Goal: Information Seeking & Learning: Find specific page/section

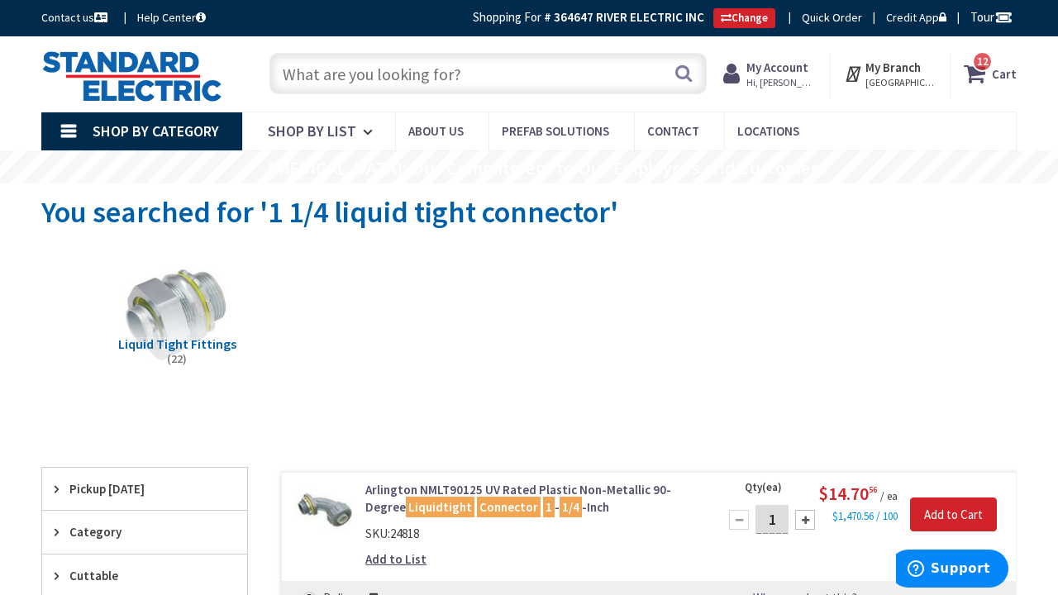
scroll to position [-1, 0]
click at [302, 81] on input "text" at bounding box center [487, 73] width 437 height 41
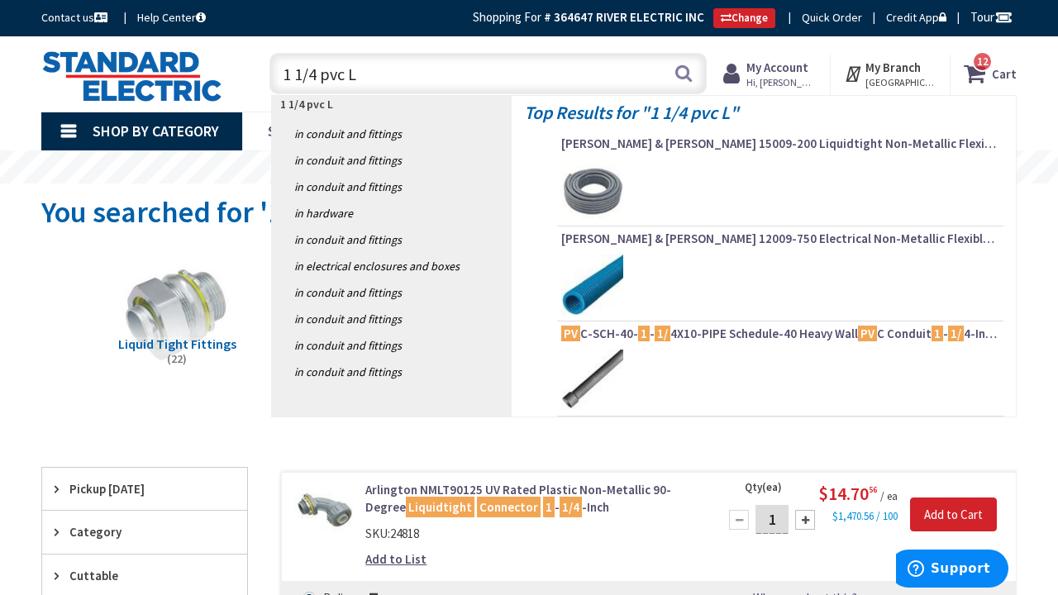
type input "1 1/4 pvc LB"
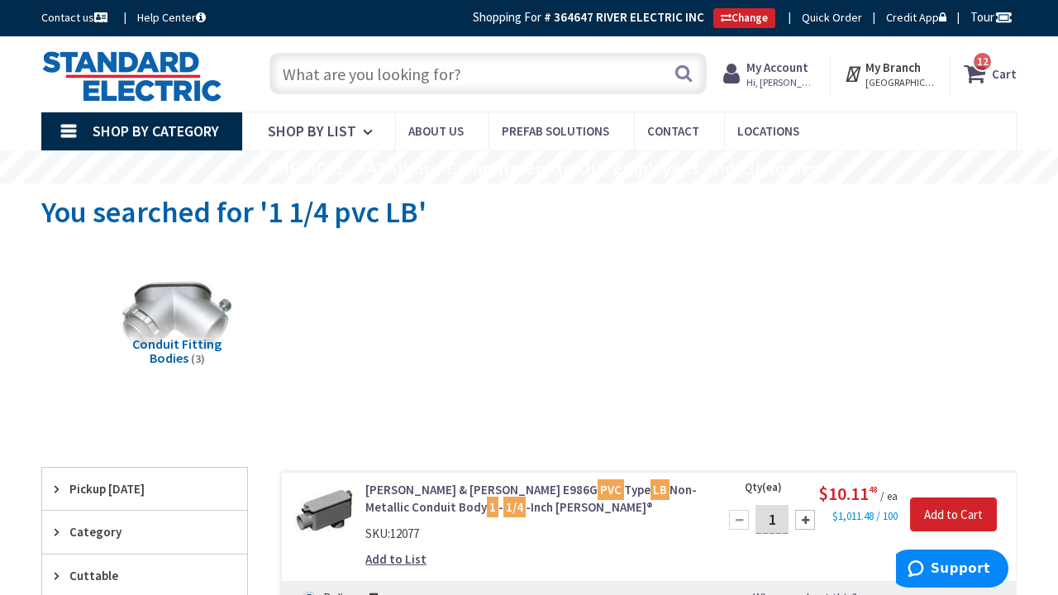
type input "[PERSON_NAME], Groton, CT 06340, [GEOGRAPHIC_DATA]"
click at [323, 83] on input "text" at bounding box center [487, 73] width 437 height 41
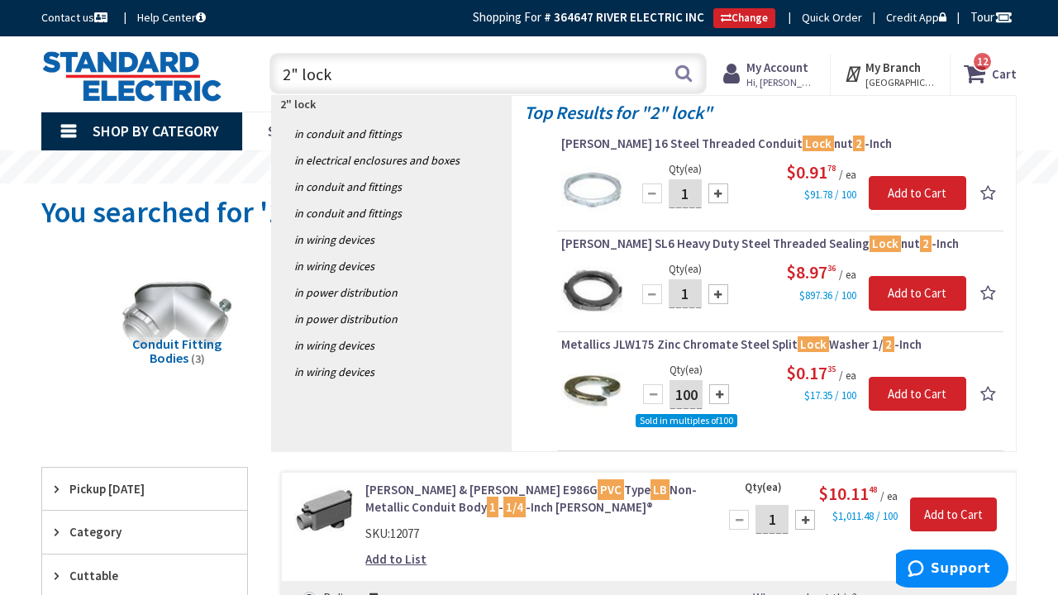
drag, startPoint x: 336, startPoint y: 75, endPoint x: 246, endPoint y: 75, distance: 90.1
click at [246, 75] on div "Toggle Nav 2" lock 2" lock Search 12 12 12 items Cart My Cart 12" at bounding box center [529, 73] width 1000 height 55
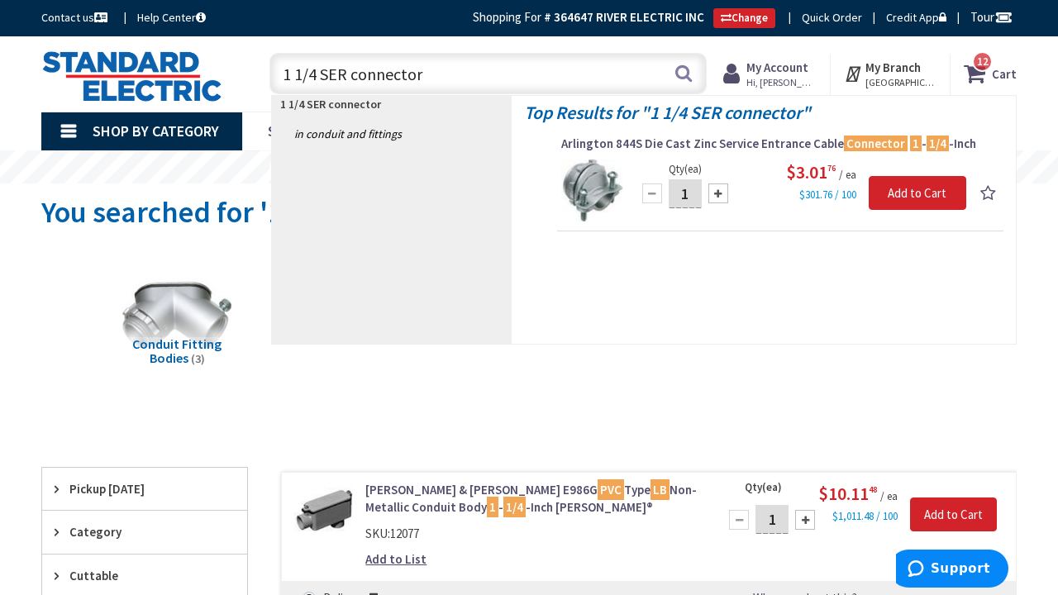
drag, startPoint x: 433, startPoint y: 75, endPoint x: 292, endPoint y: 73, distance: 141.4
click at [292, 73] on input "1 1/4 SER connector" at bounding box center [487, 73] width 437 height 41
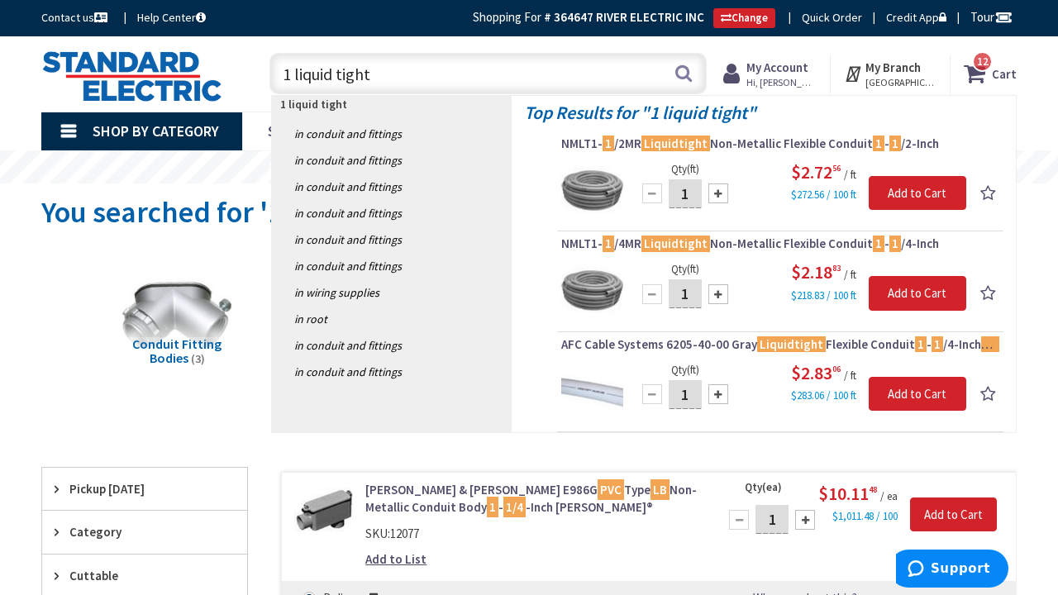
click at [291, 75] on input "1 liquid tight" at bounding box center [487, 73] width 437 height 41
type input "1" liquid tight"
click at [688, 73] on button "Search" at bounding box center [683, 73] width 21 height 37
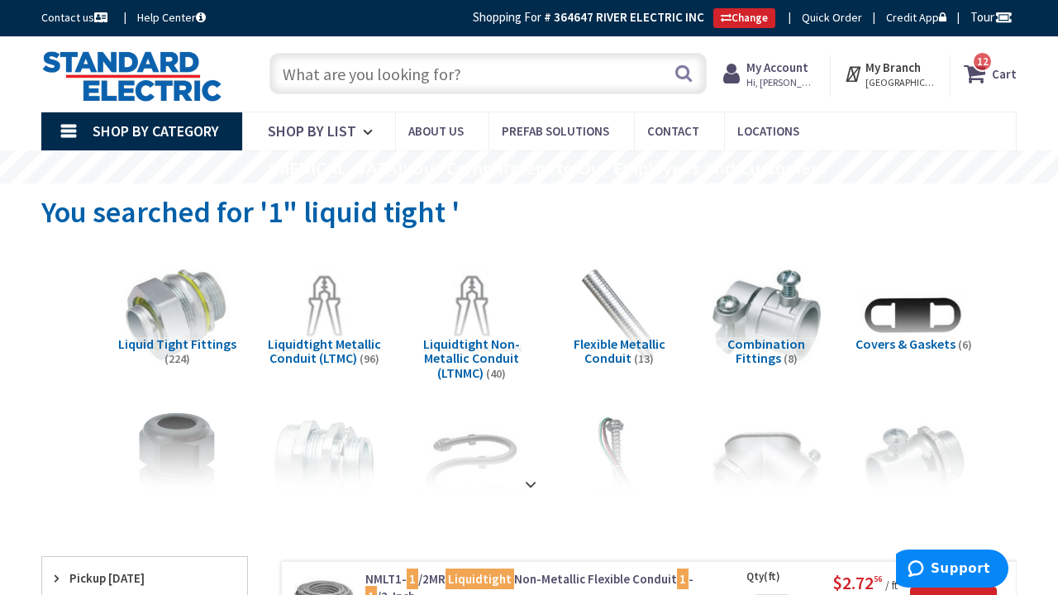
drag, startPoint x: 390, startPoint y: 57, endPoint x: 370, endPoint y: 83, distance: 32.4
click at [390, 57] on input "text" at bounding box center [487, 73] width 437 height 41
click at [370, 83] on input "text" at bounding box center [487, 73] width 437 height 41
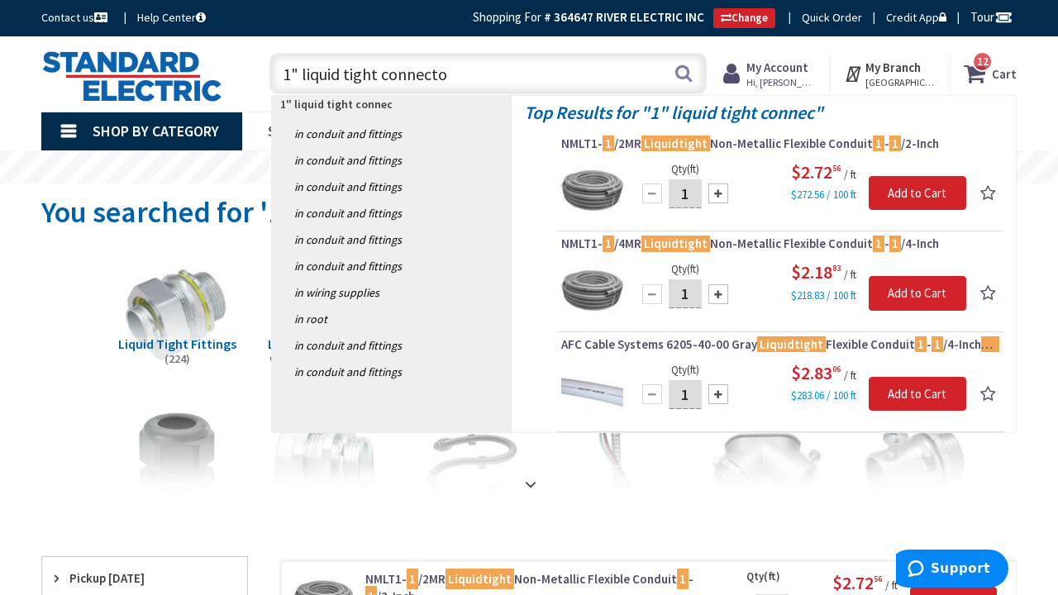
type input "1" liquid tight connector"
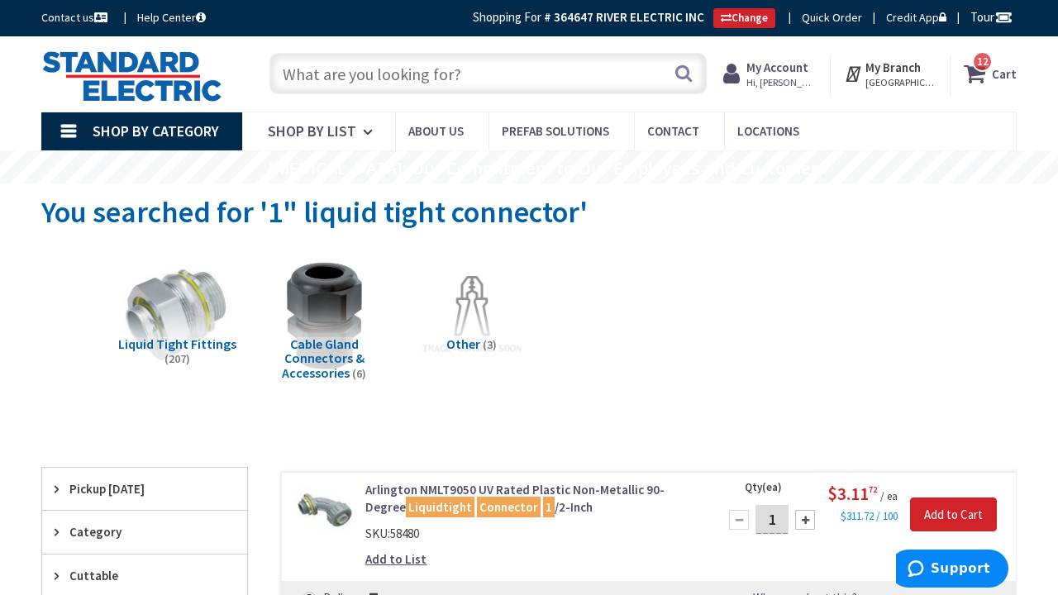
click at [313, 69] on input "text" at bounding box center [487, 73] width 437 height 41
click at [370, 74] on input "text" at bounding box center [487, 73] width 437 height 41
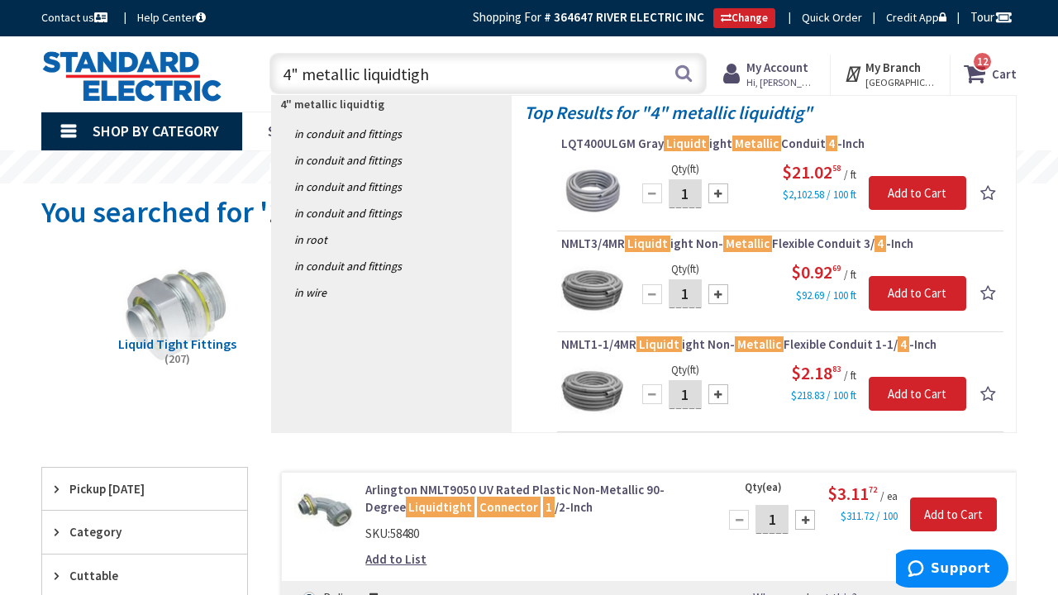
type input "4" metallic liquidtight"
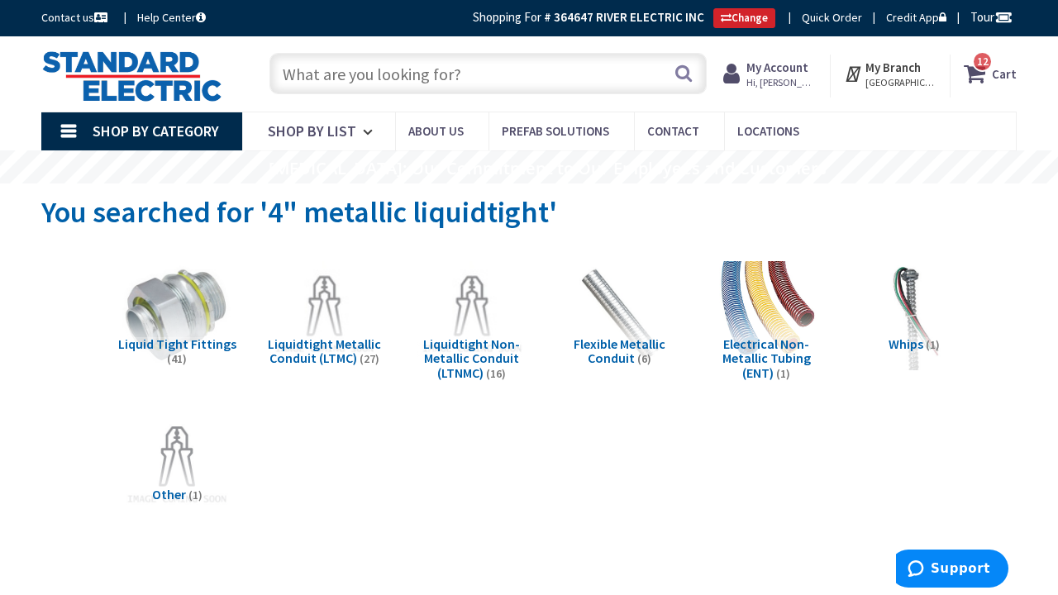
click at [351, 76] on input "text" at bounding box center [487, 73] width 437 height 41
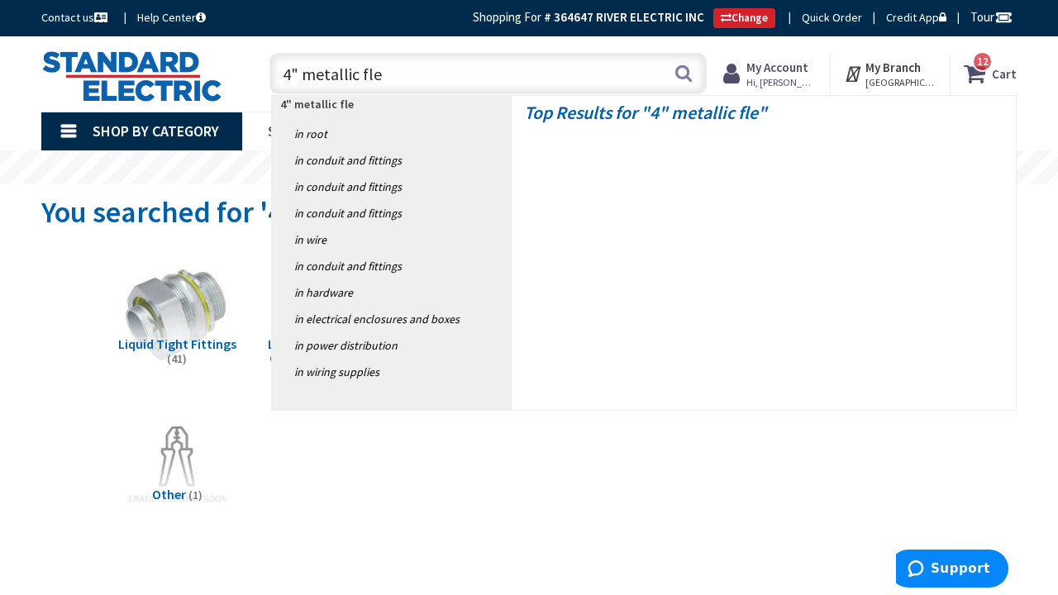
type input "4" metallic flex"
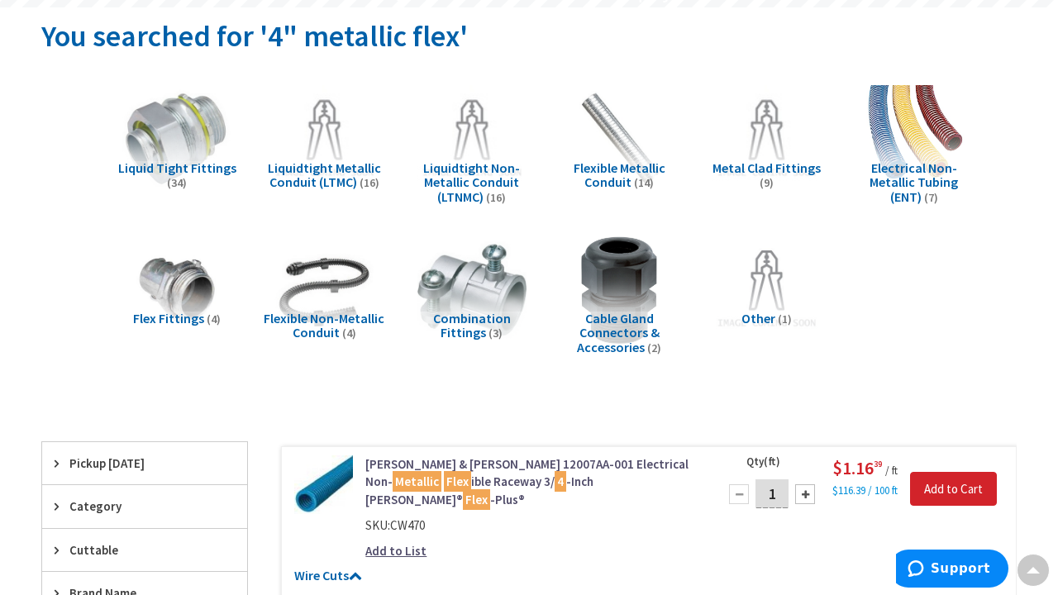
scroll to position [99, 0]
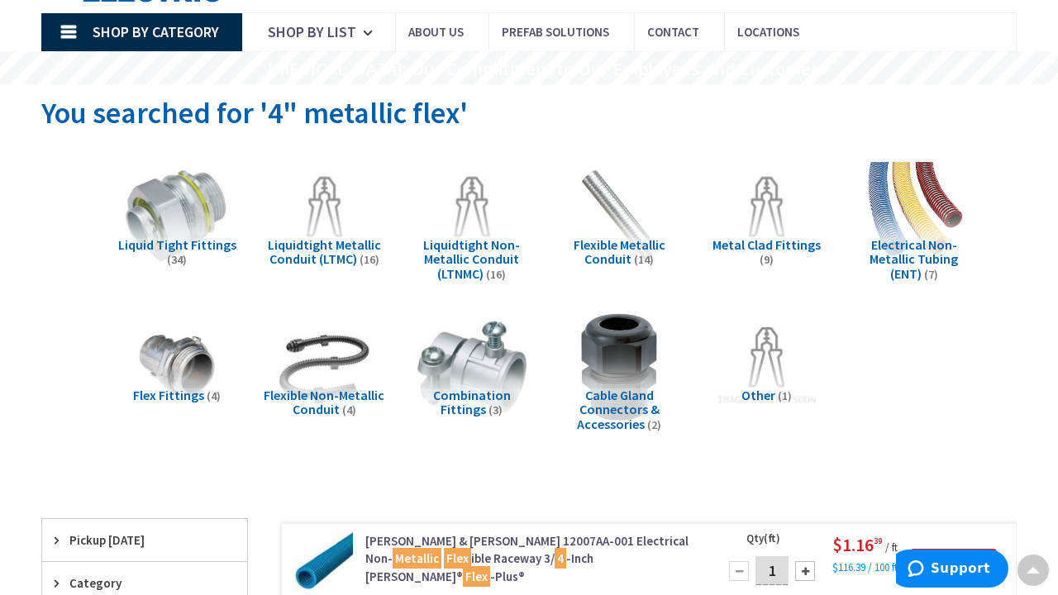
click at [594, 236] on span "Flexible Metallic Conduit" at bounding box center [620, 251] width 92 height 31
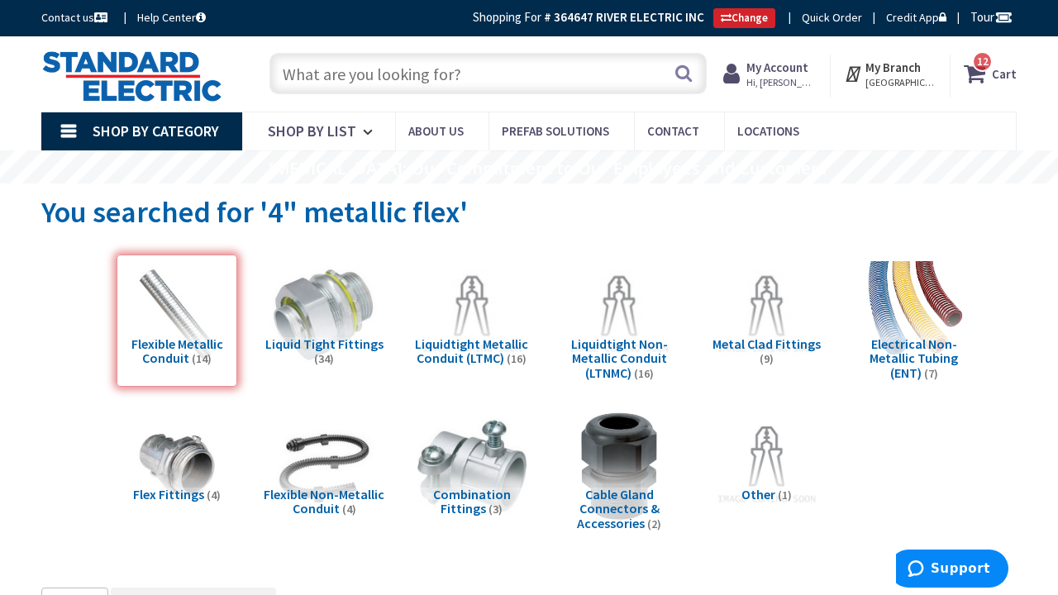
scroll to position [0, 0]
click at [775, 339] on span "Metal Clad Fittings" at bounding box center [766, 344] width 108 height 17
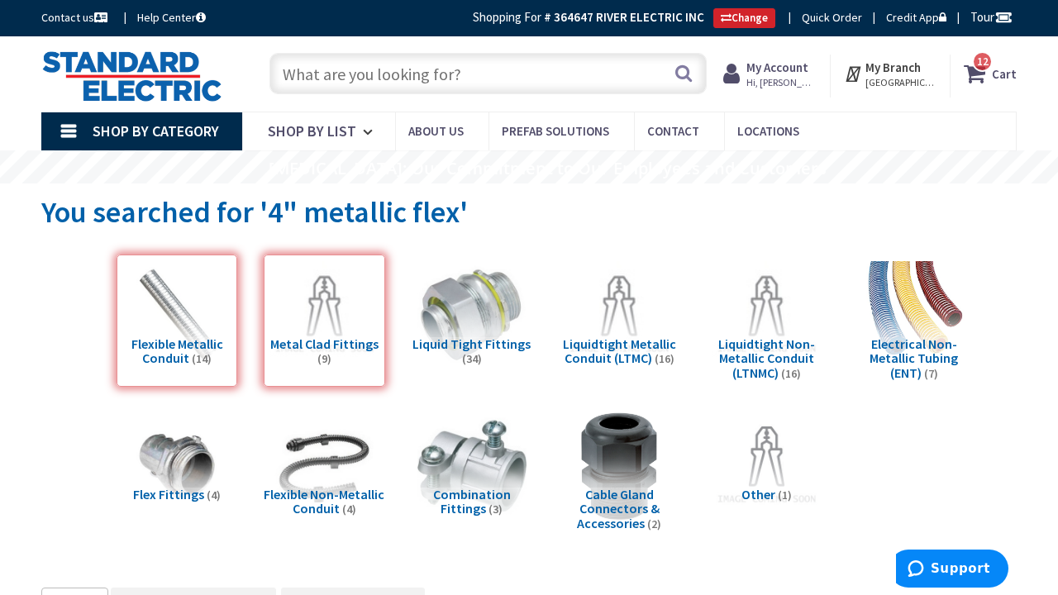
click at [357, 79] on input "text" at bounding box center [487, 73] width 437 height 41
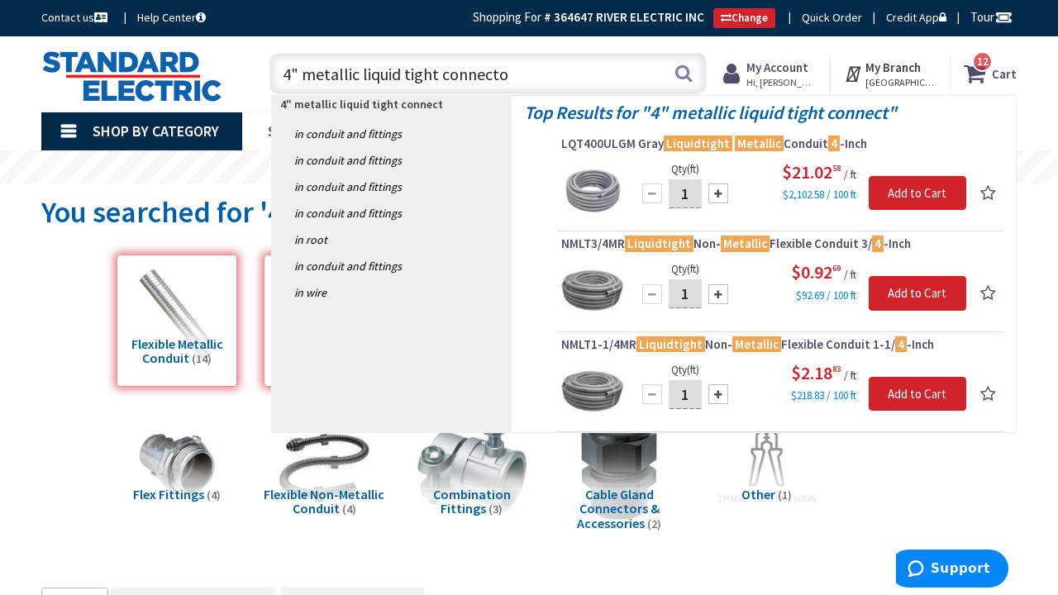
type input "4" metallic liquid tight connector"
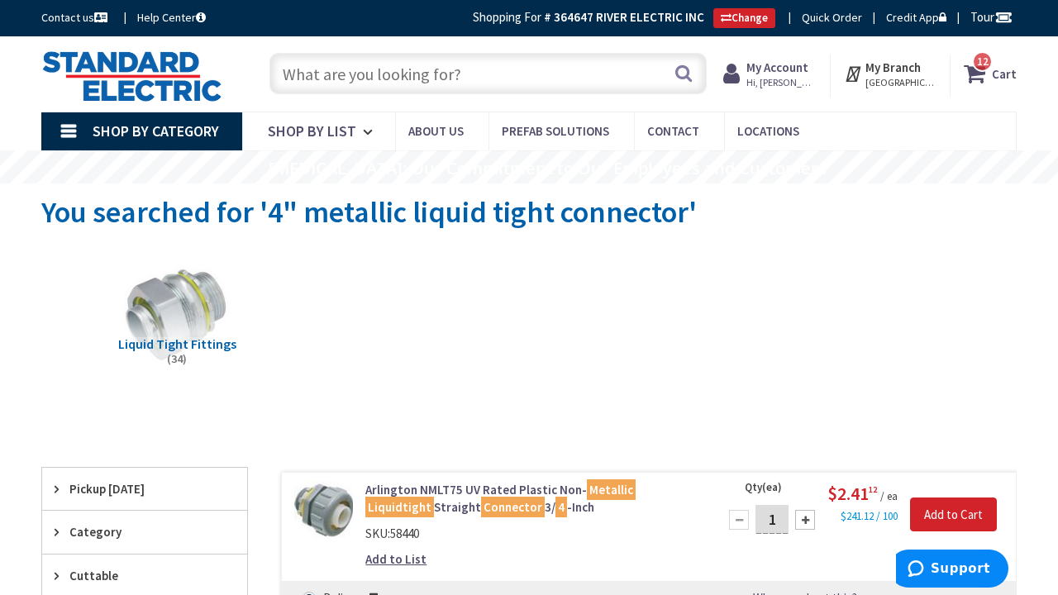
click at [318, 68] on input "text" at bounding box center [487, 73] width 437 height 41
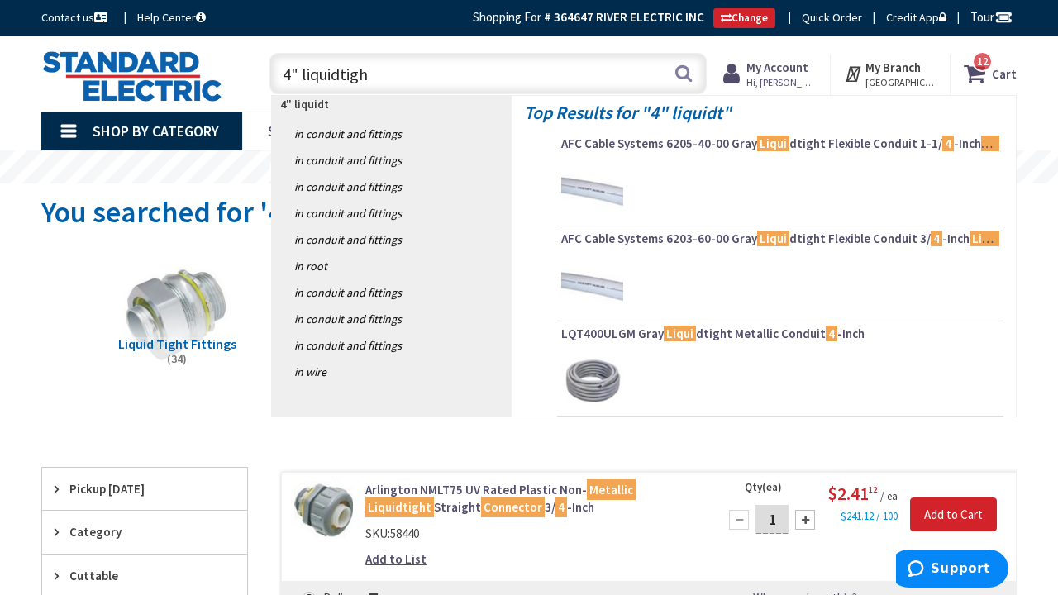
type input "4" liquidtight"
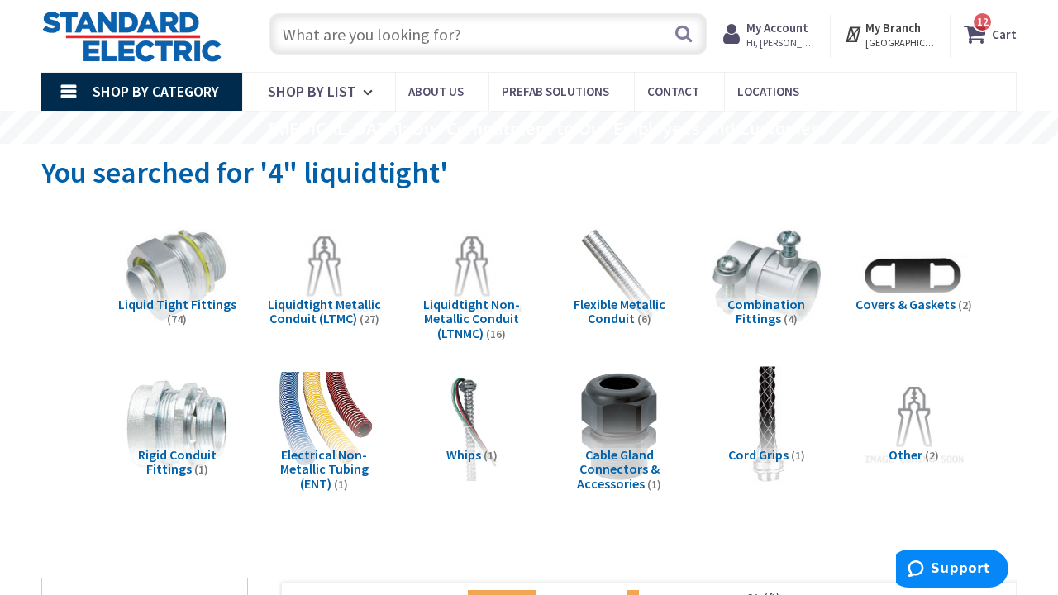
scroll to position [41, 0]
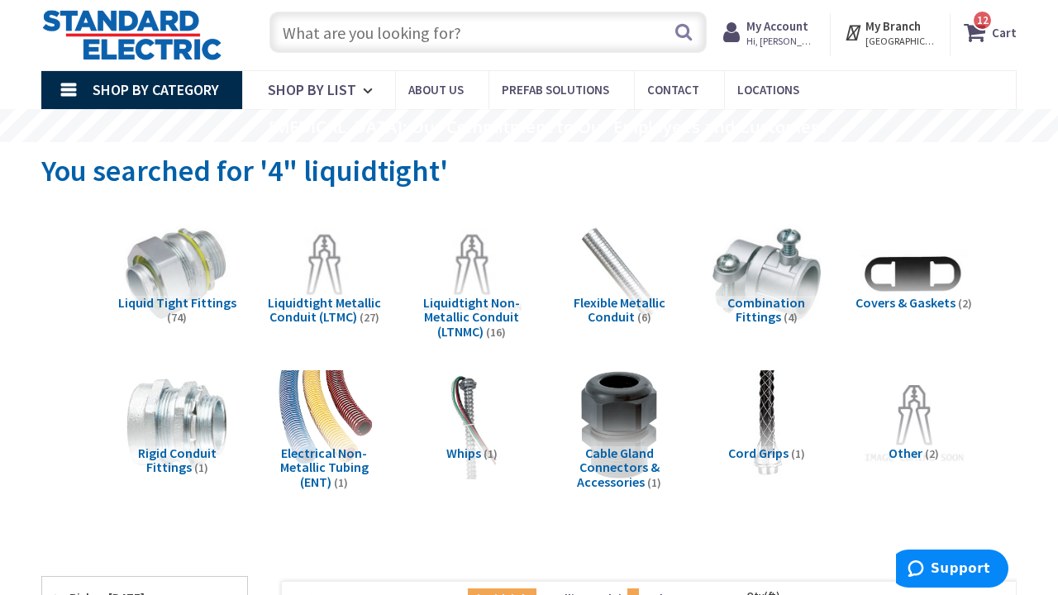
click at [492, 306] on span "Liquidtight Non-Metallic Conduit (LTNMC)" at bounding box center [471, 316] width 97 height 45
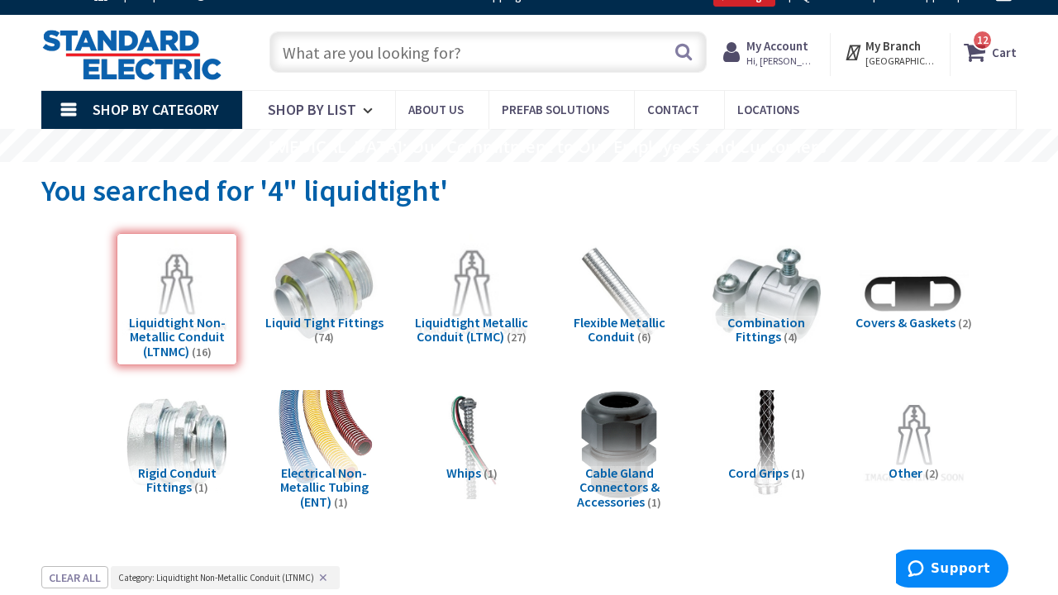
scroll to position [31, 0]
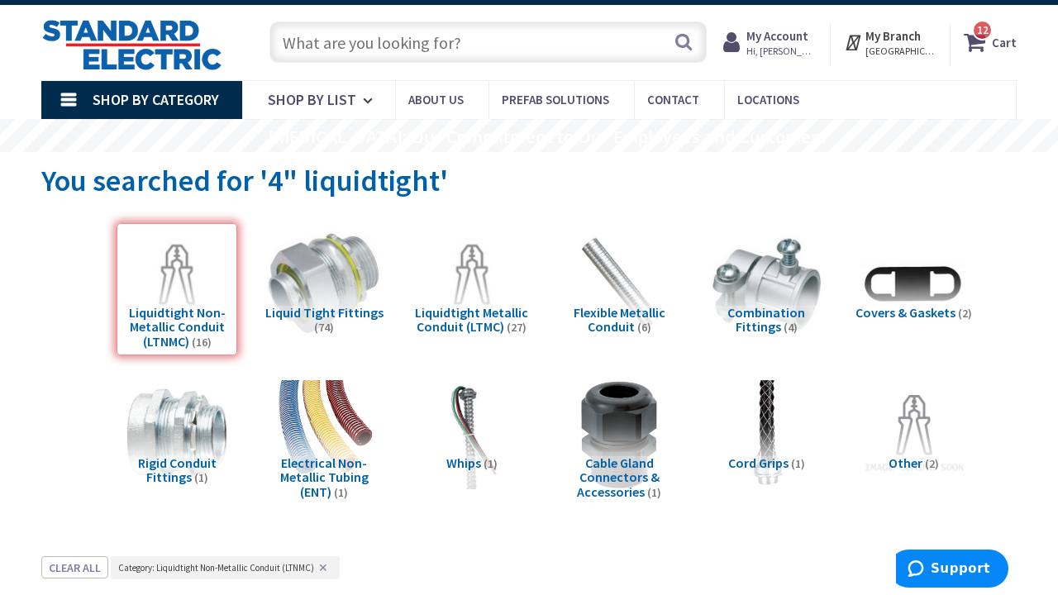
click at [334, 299] on img at bounding box center [324, 284] width 120 height 120
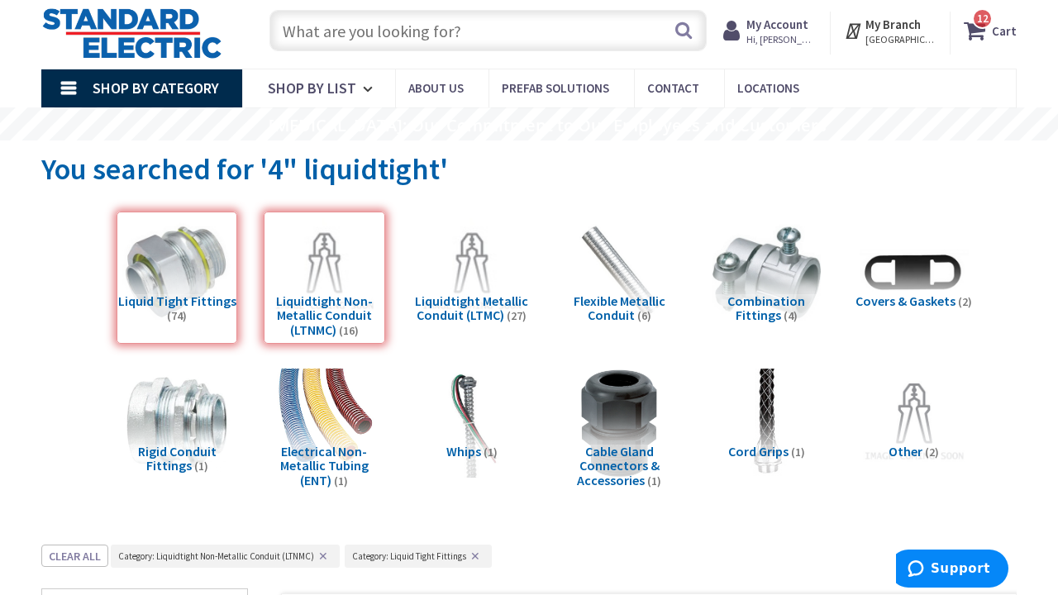
scroll to position [45, 0]
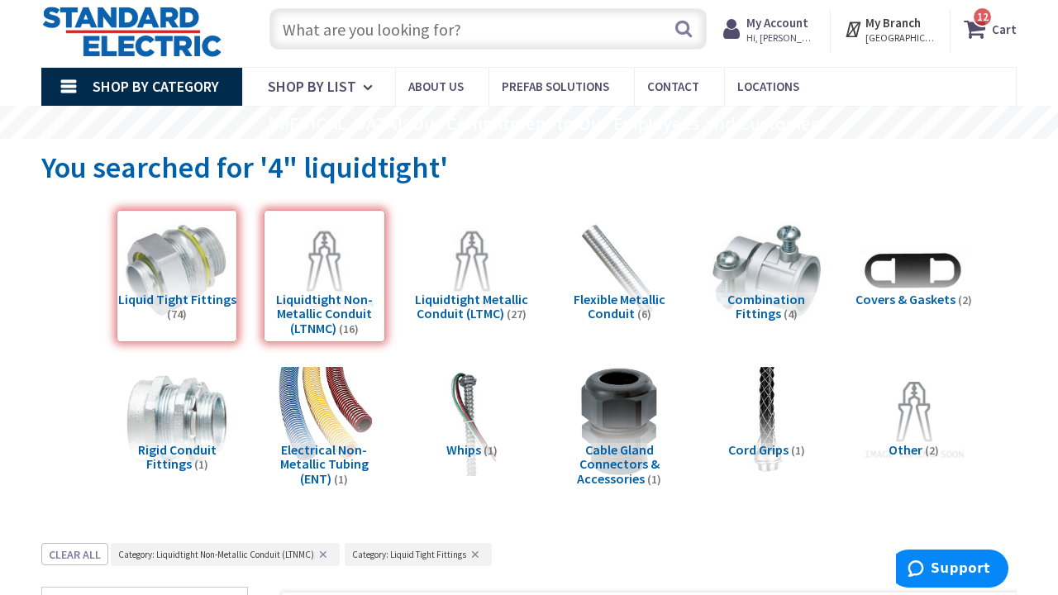
click at [213, 287] on div "Liquid Tight Fittings (74)" at bounding box center [177, 276] width 121 height 132
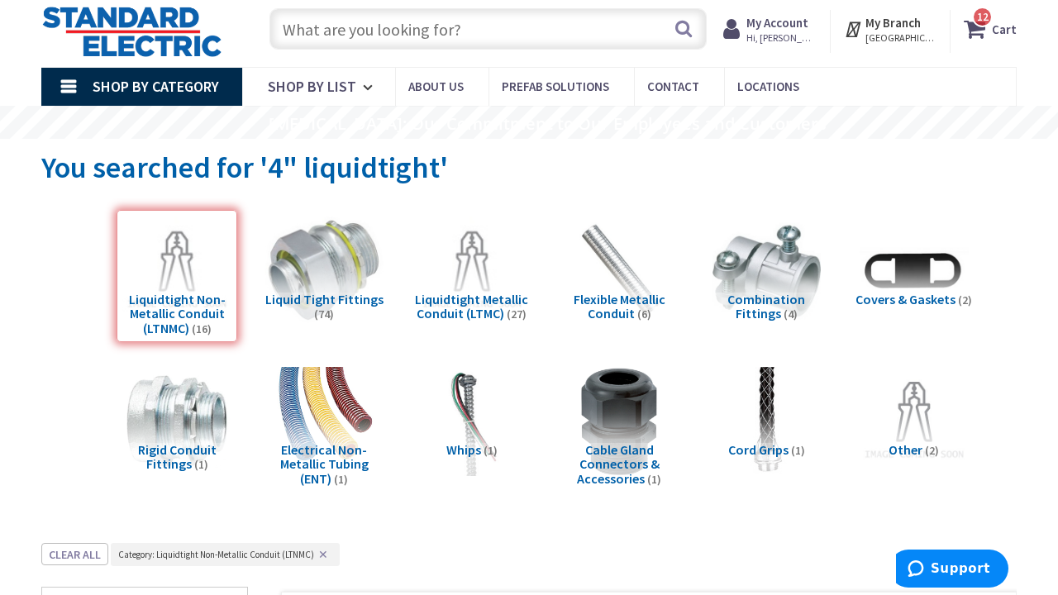
click at [355, 254] on img at bounding box center [324, 271] width 120 height 120
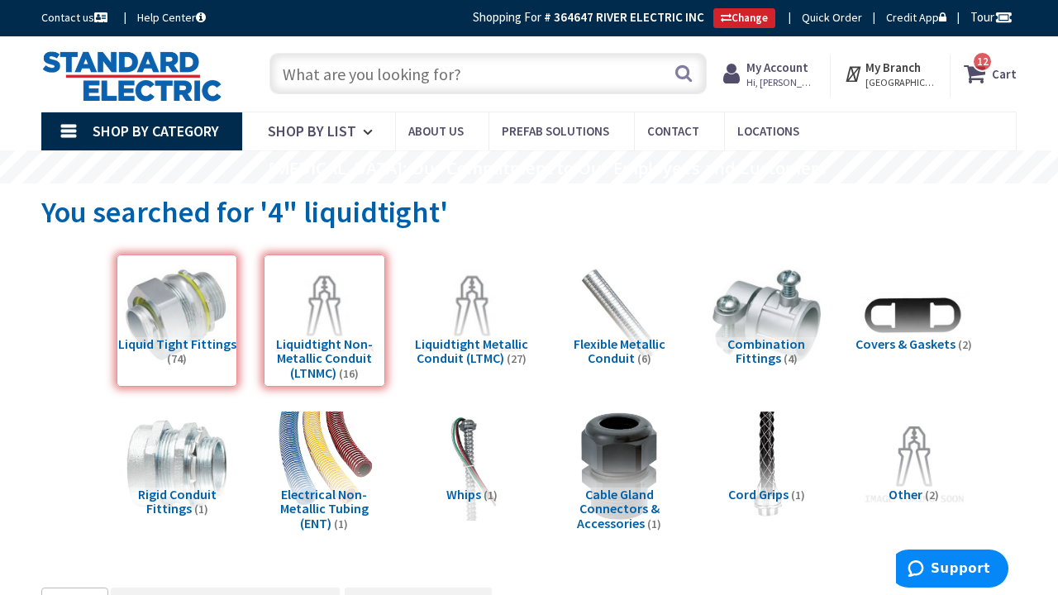
scroll to position [0, 0]
click at [304, 75] on input "text" at bounding box center [487, 73] width 437 height 41
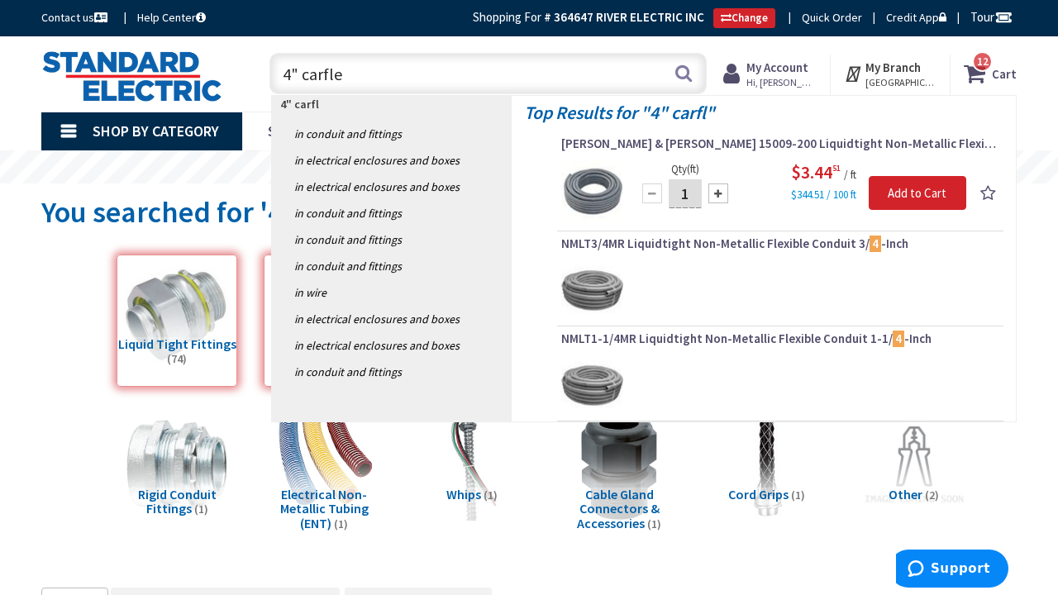
type input "4" carflex"
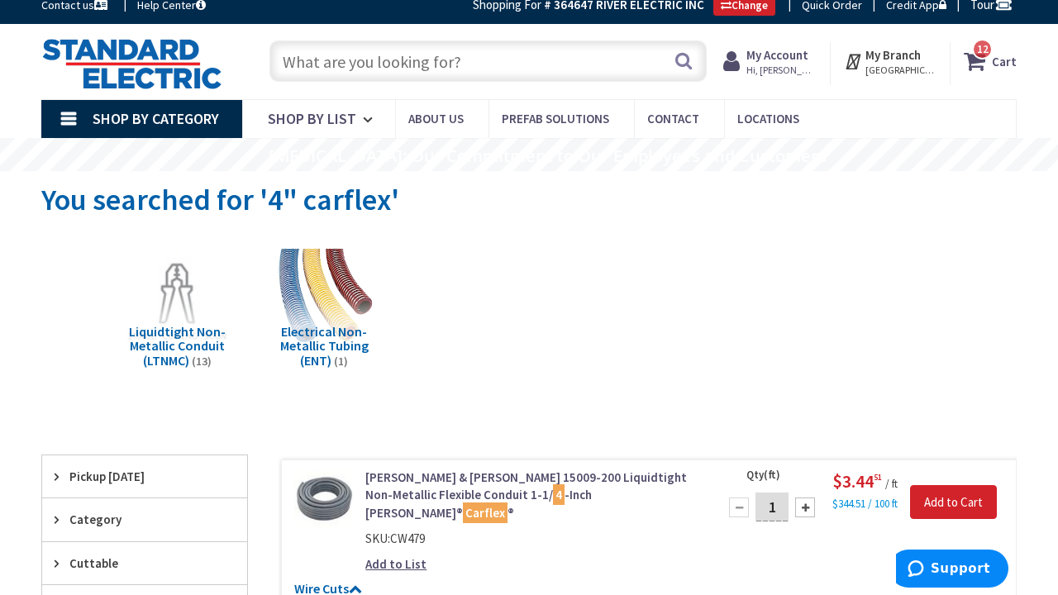
scroll to position [7, 0]
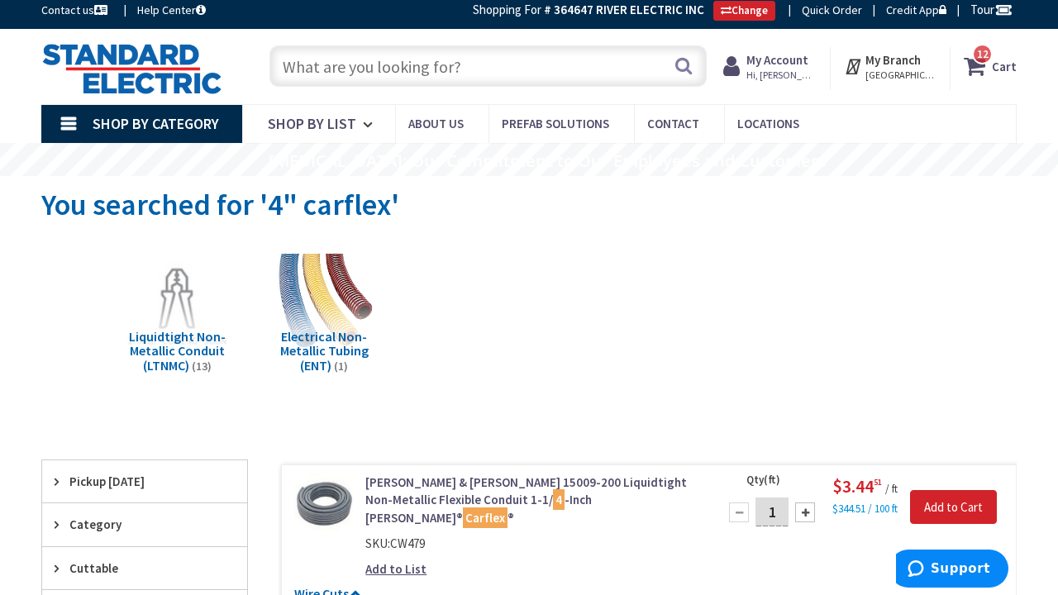
click at [336, 69] on input "text" at bounding box center [487, 65] width 437 height 41
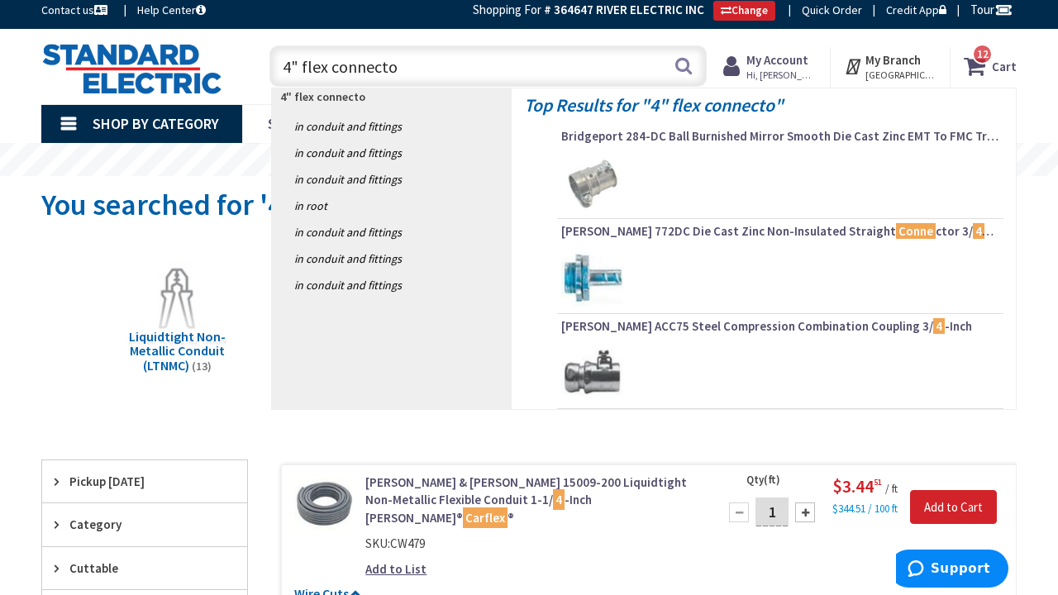
type input "4" flex connector"
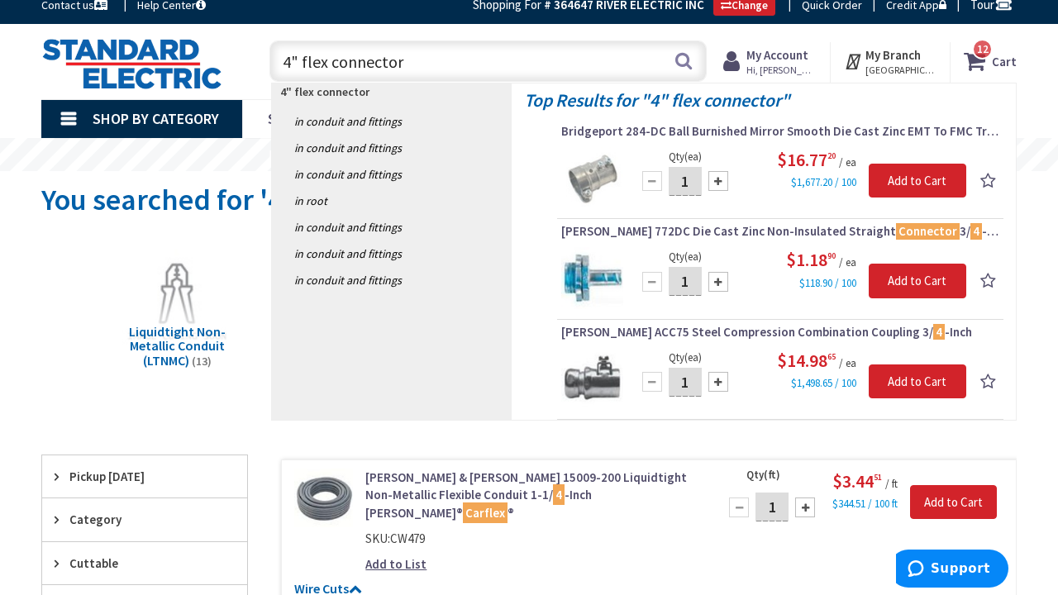
scroll to position [12, 0]
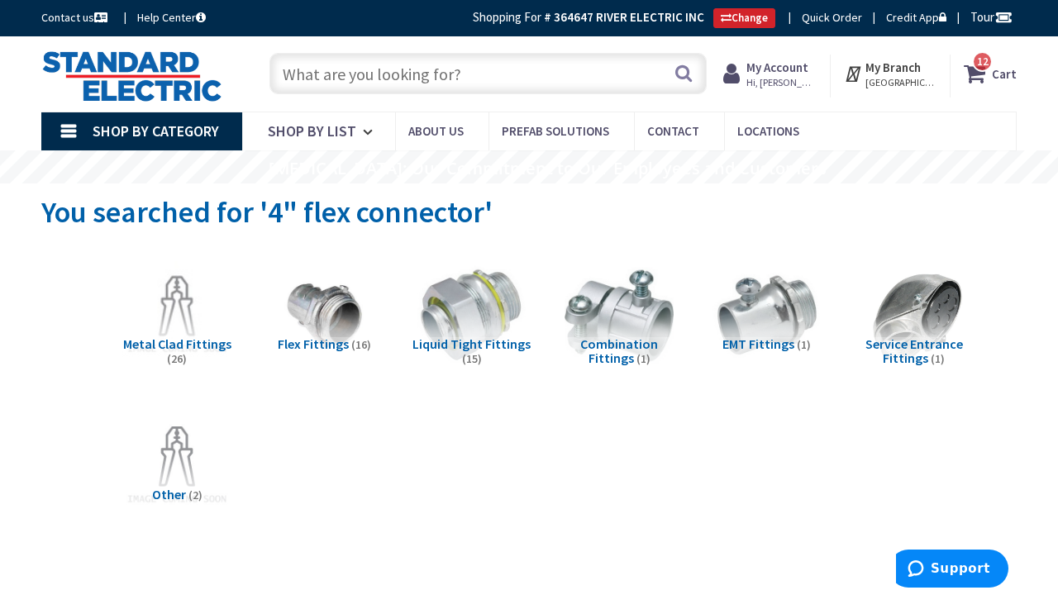
click at [341, 79] on input "text" at bounding box center [487, 73] width 437 height 41
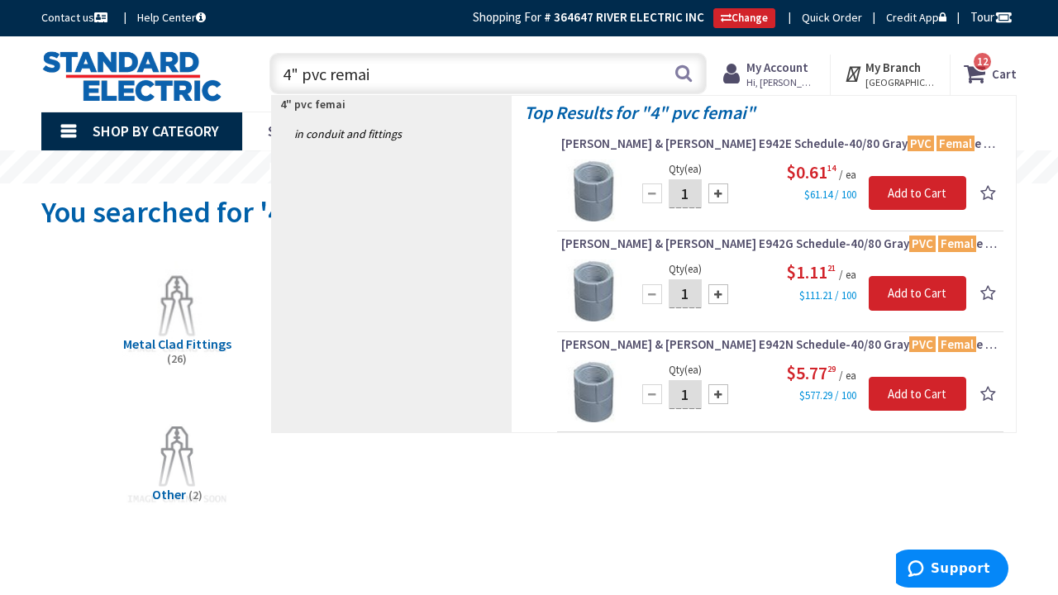
drag, startPoint x: 436, startPoint y: 79, endPoint x: 245, endPoint y: 69, distance: 191.2
click at [245, 69] on div "Toggle Nav 4" pvc remai 4" pvc femai Search 12 12 12 items Cart My Cart" at bounding box center [529, 73] width 1000 height 55
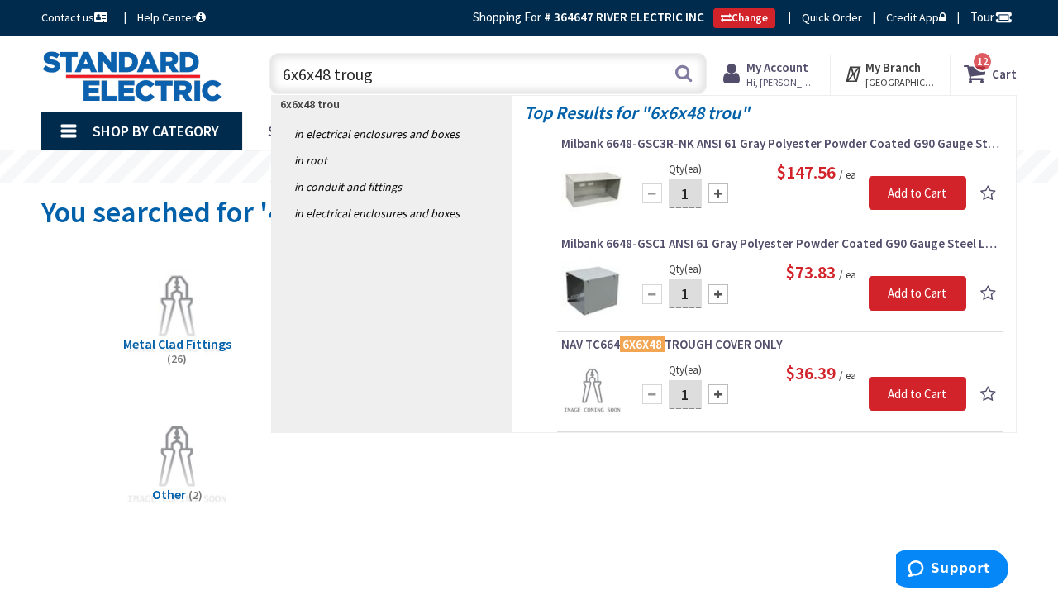
type input "6x6x48 trough"
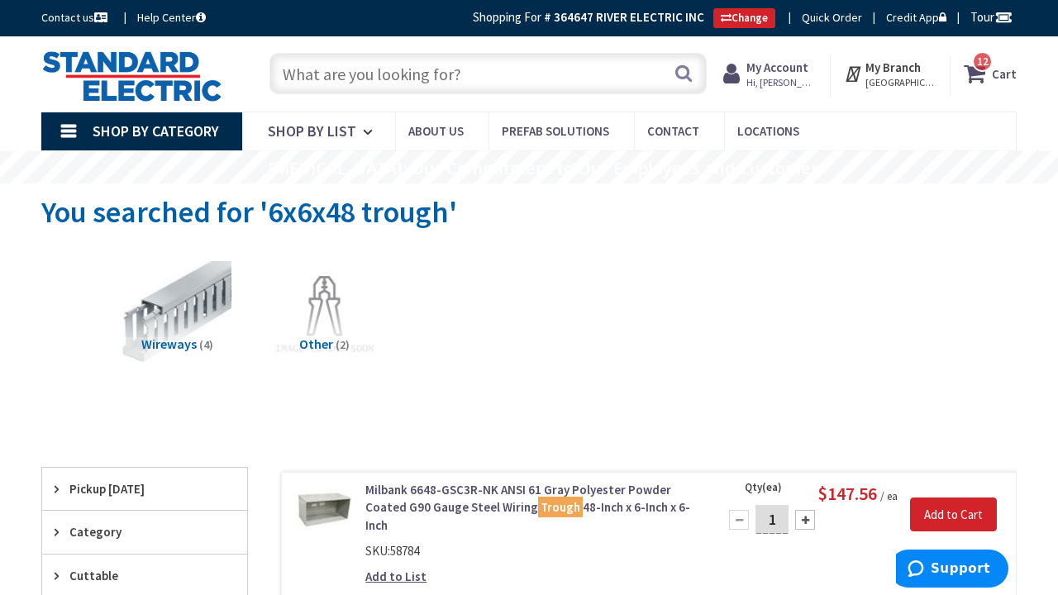
click at [351, 84] on input "text" at bounding box center [487, 73] width 437 height 41
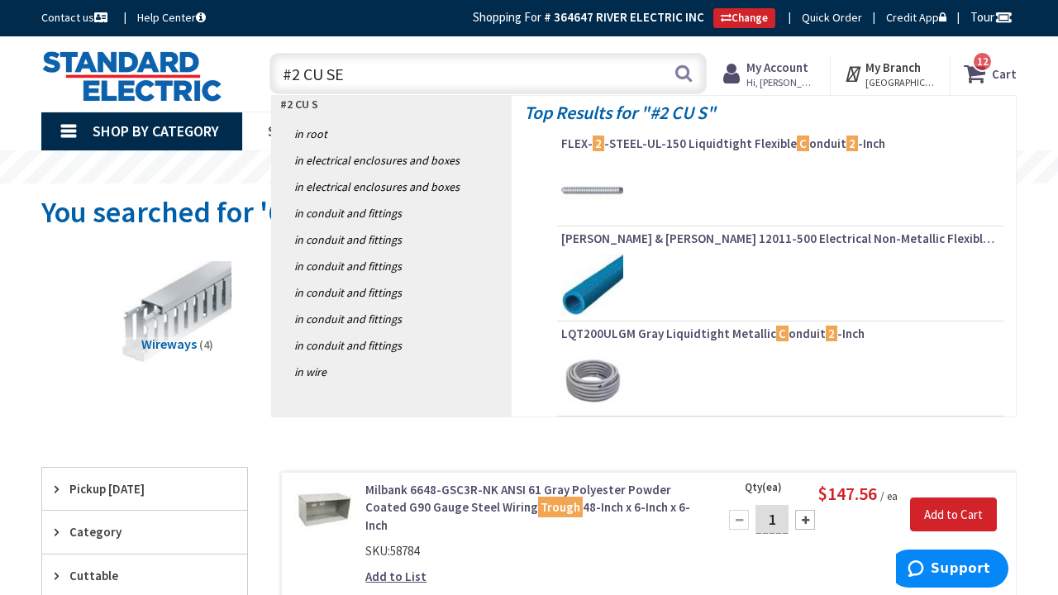
type input "#2 CU SER"
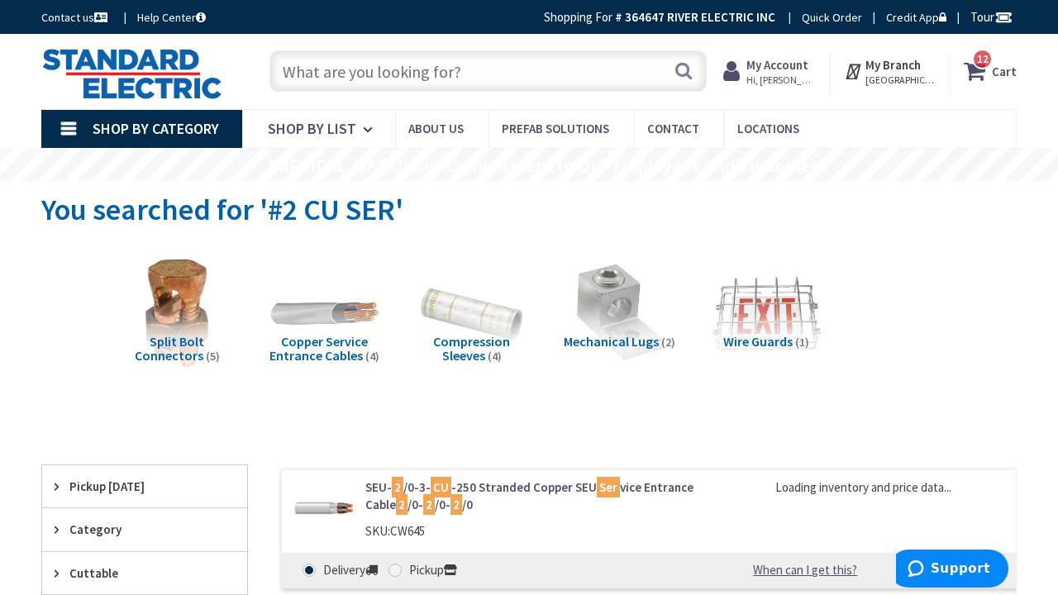
click at [307, 341] on span "Copper Service Entrance Cables" at bounding box center [318, 348] width 98 height 31
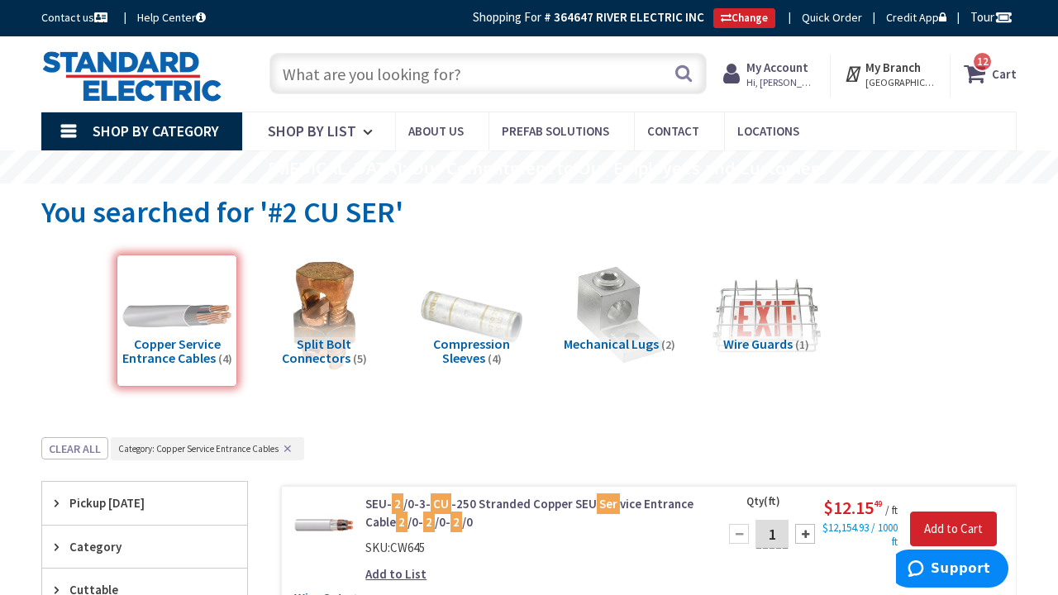
click at [328, 76] on input "text" at bounding box center [487, 73] width 437 height 41
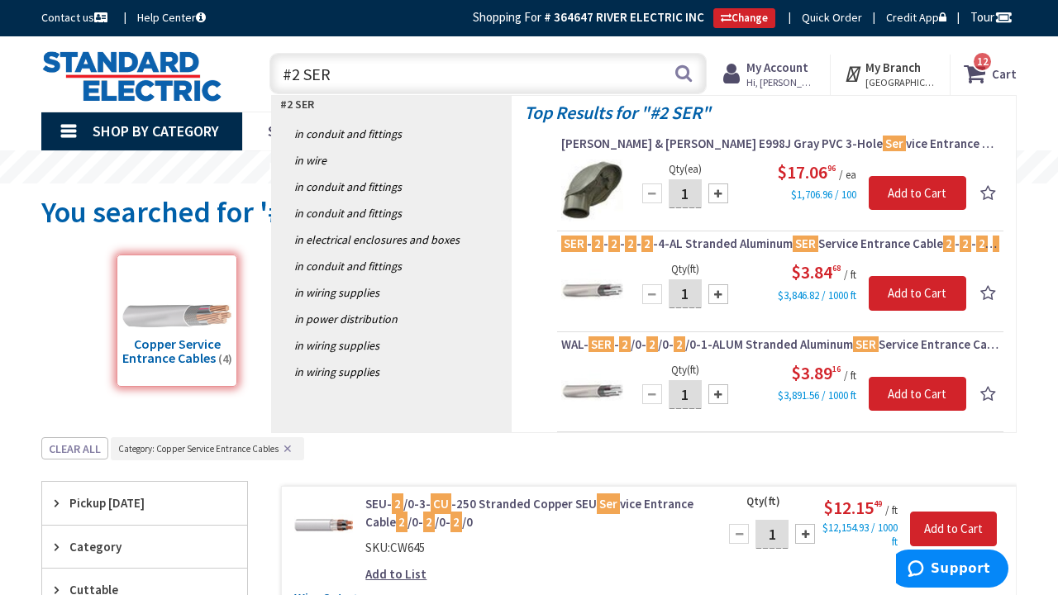
click at [293, 73] on input "#2 SER" at bounding box center [487, 73] width 437 height 41
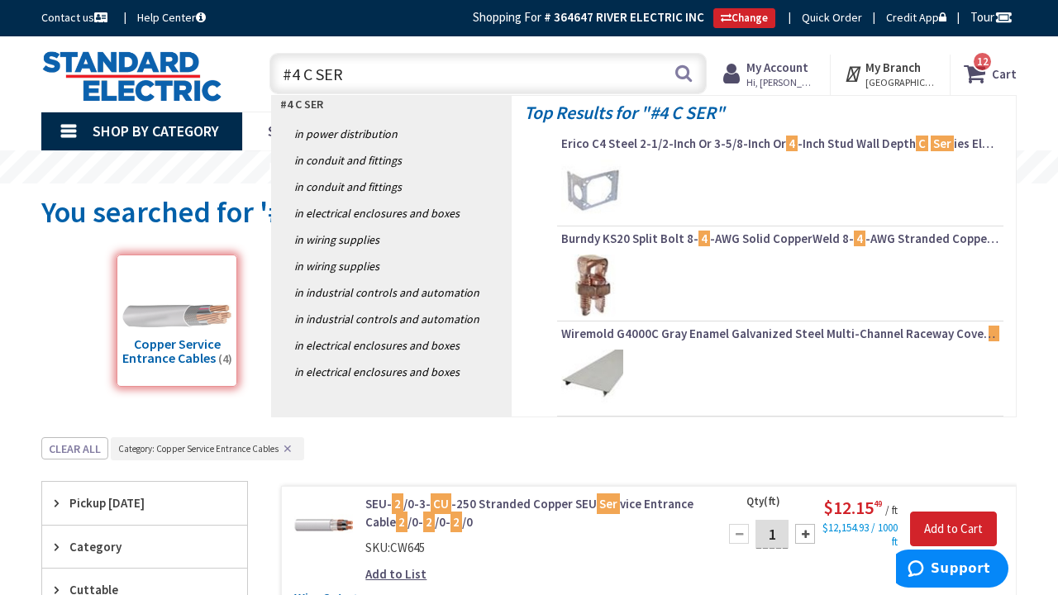
type input "#4 CU SER"
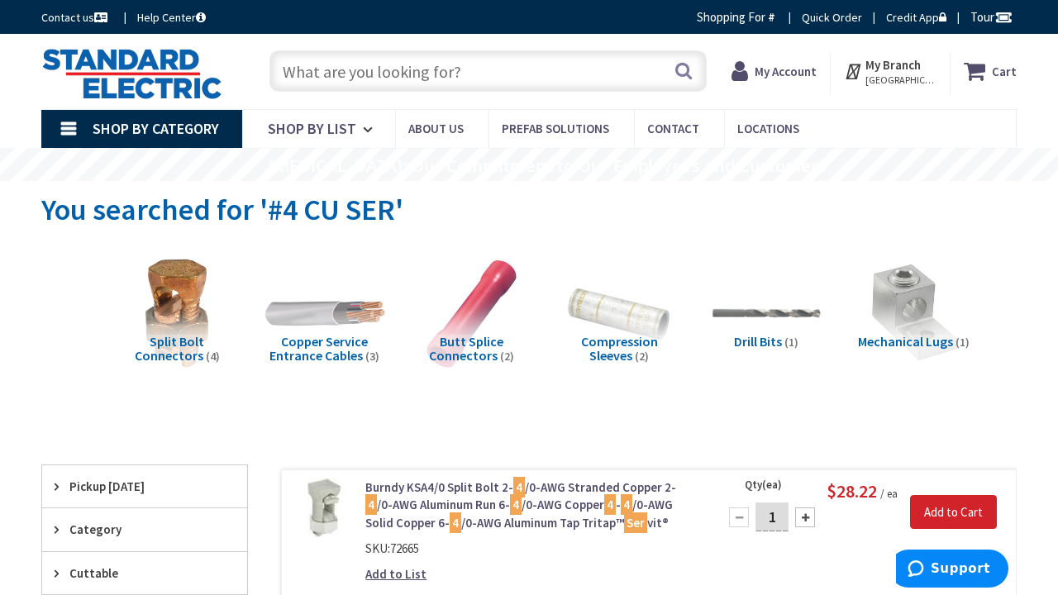
click at [316, 326] on img at bounding box center [324, 313] width 120 height 120
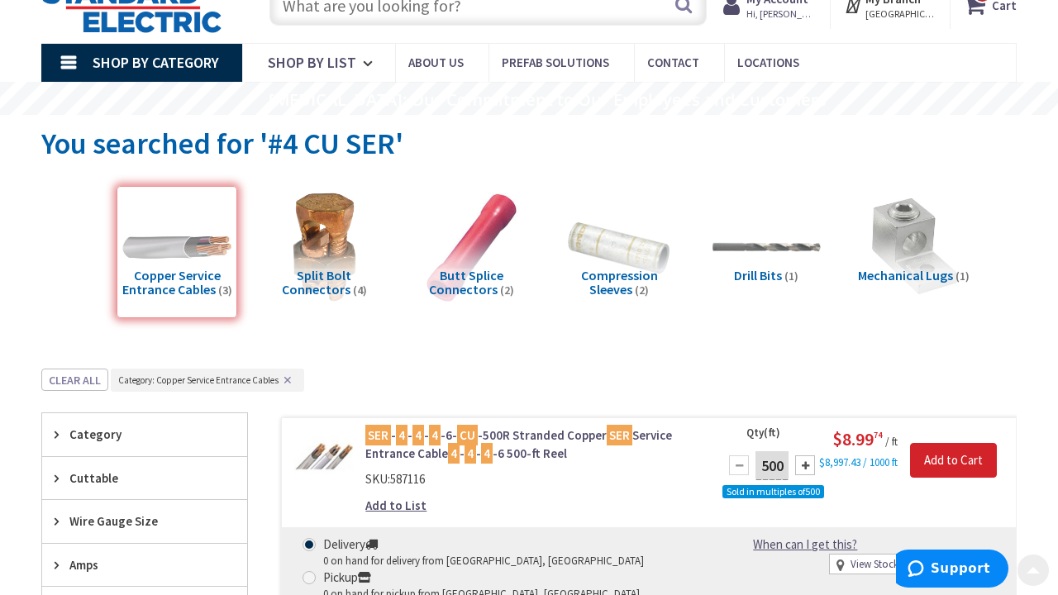
scroll to position [68, 0]
click at [388, 13] on input "text" at bounding box center [487, 5] width 437 height 41
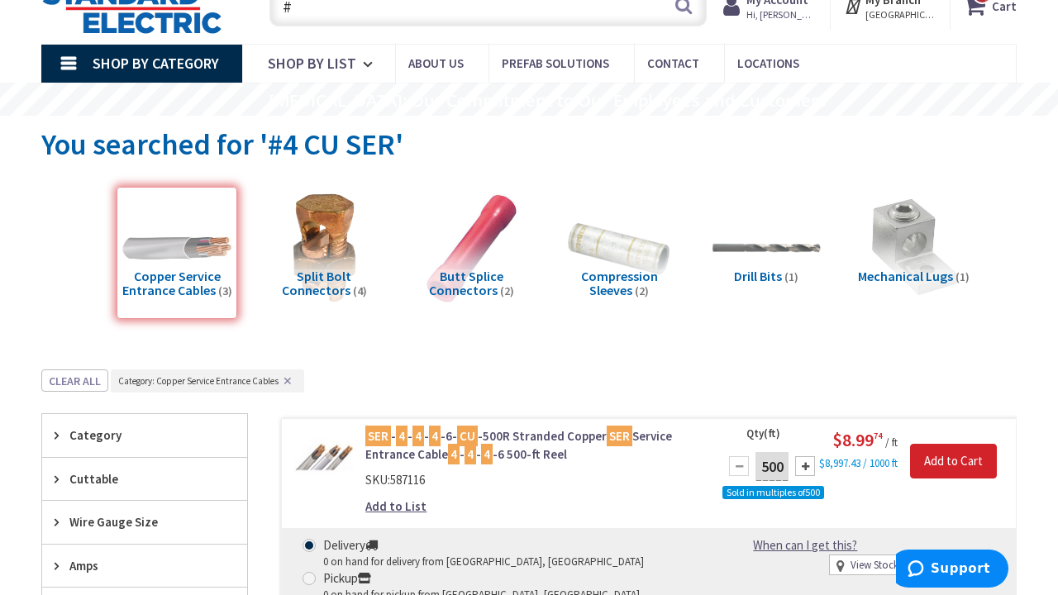
scroll to position [63, 0]
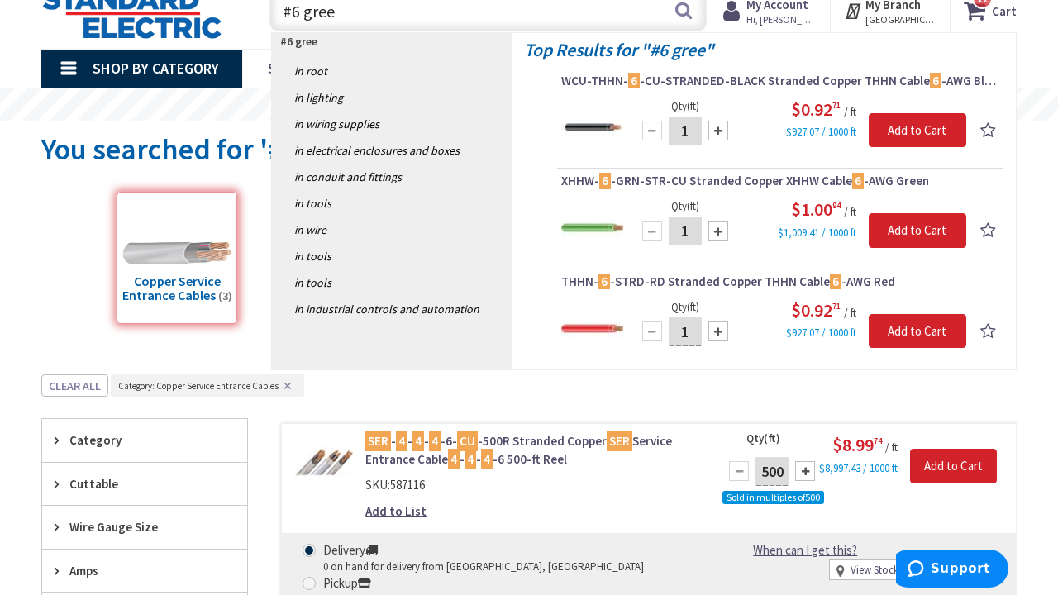
type input "#6 green"
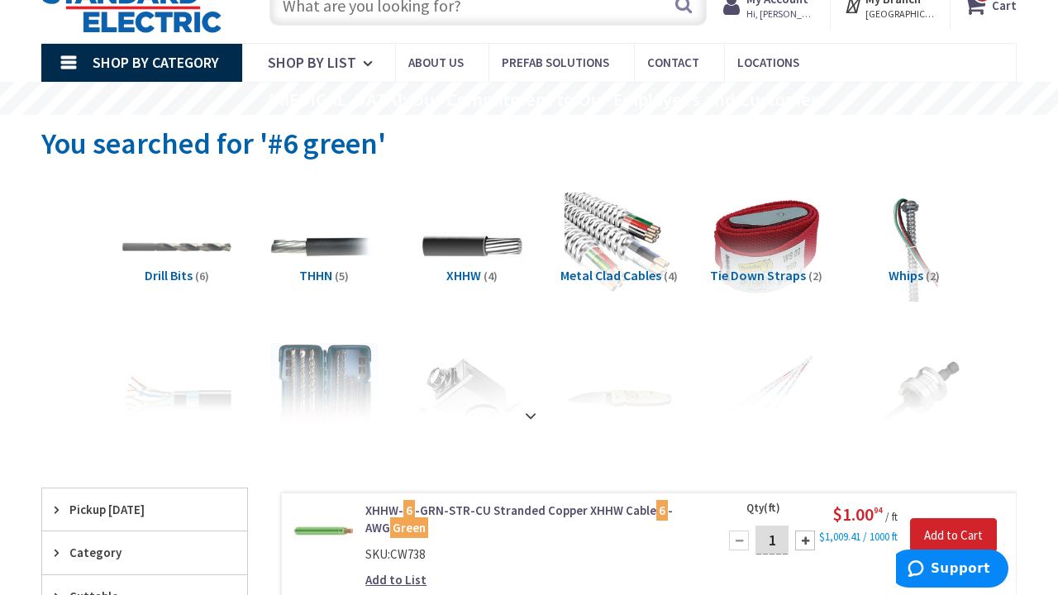
click at [350, 12] on input "text" at bounding box center [487, 4] width 437 height 41
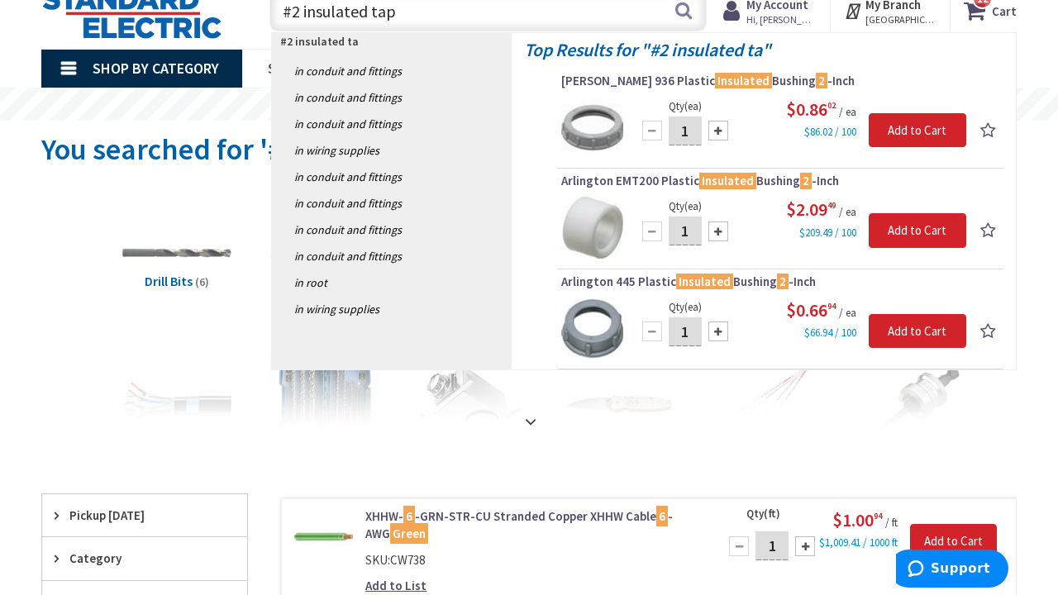
type input "#2 insulated taps"
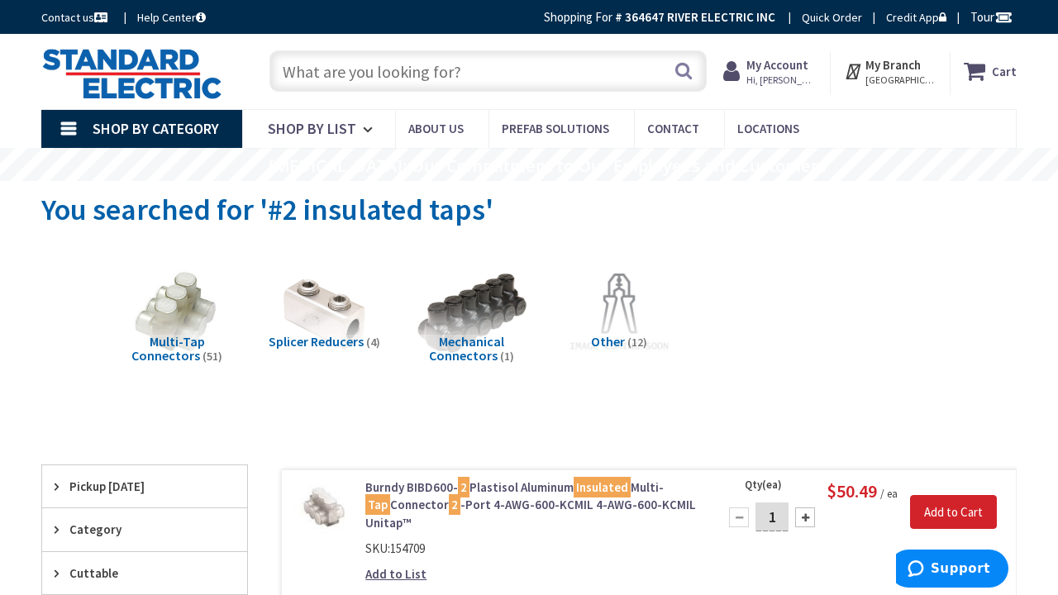
click at [179, 342] on span "Multi-Tap Connectors" at bounding box center [168, 348] width 74 height 31
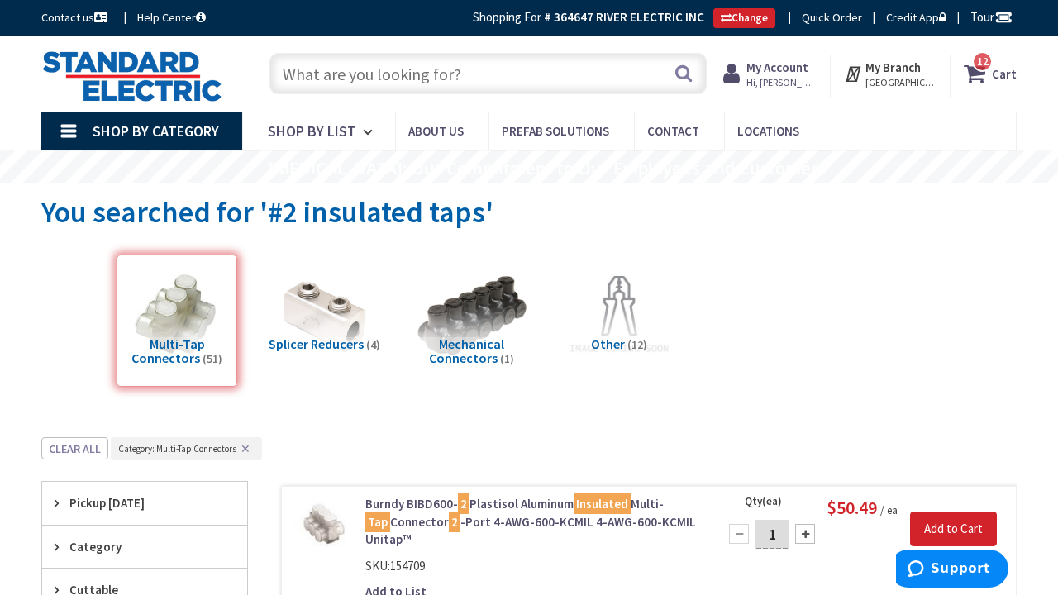
click at [300, 75] on input "text" at bounding box center [487, 73] width 437 height 41
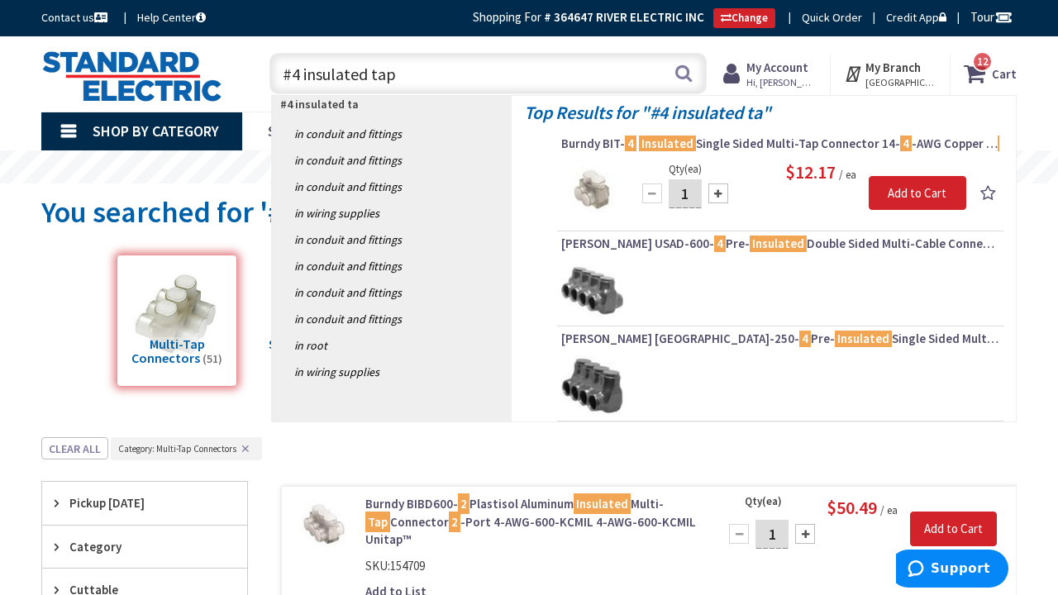
type input "#4 insulated taps"
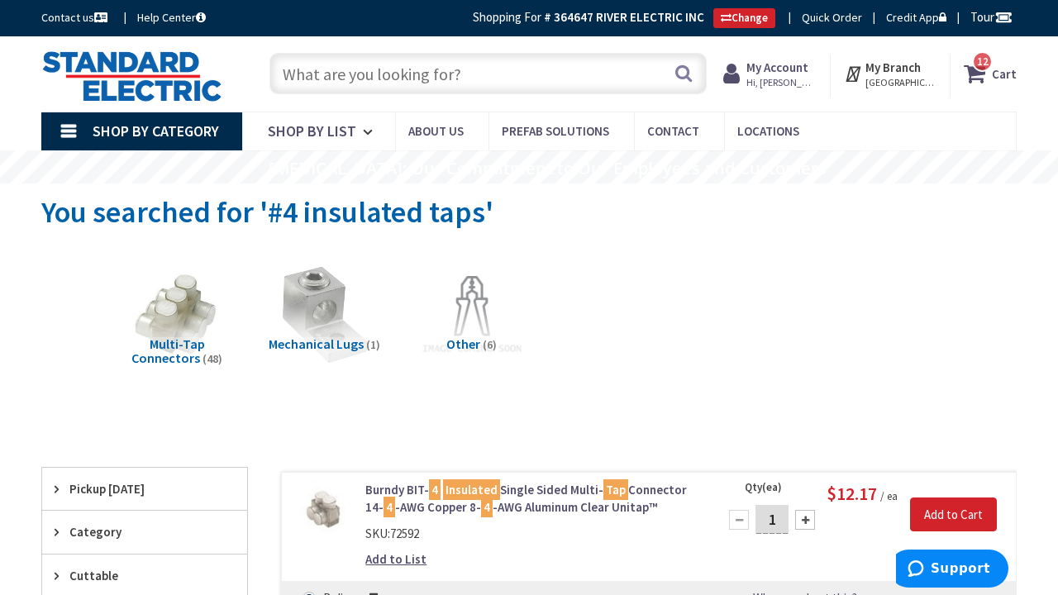
click at [331, 84] on input "text" at bounding box center [487, 73] width 437 height 41
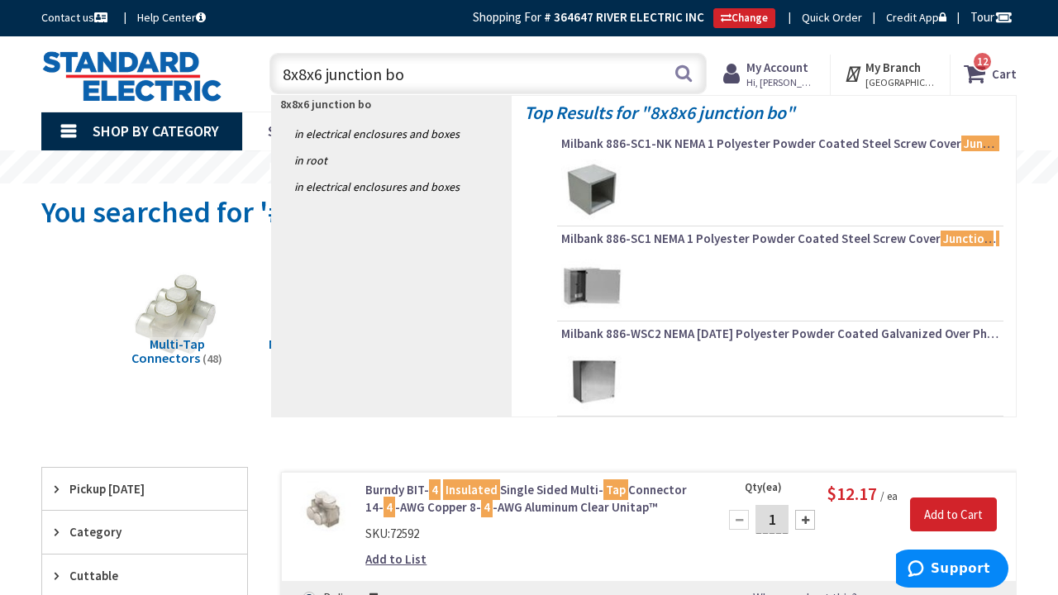
type input "8x8x6 junction box"
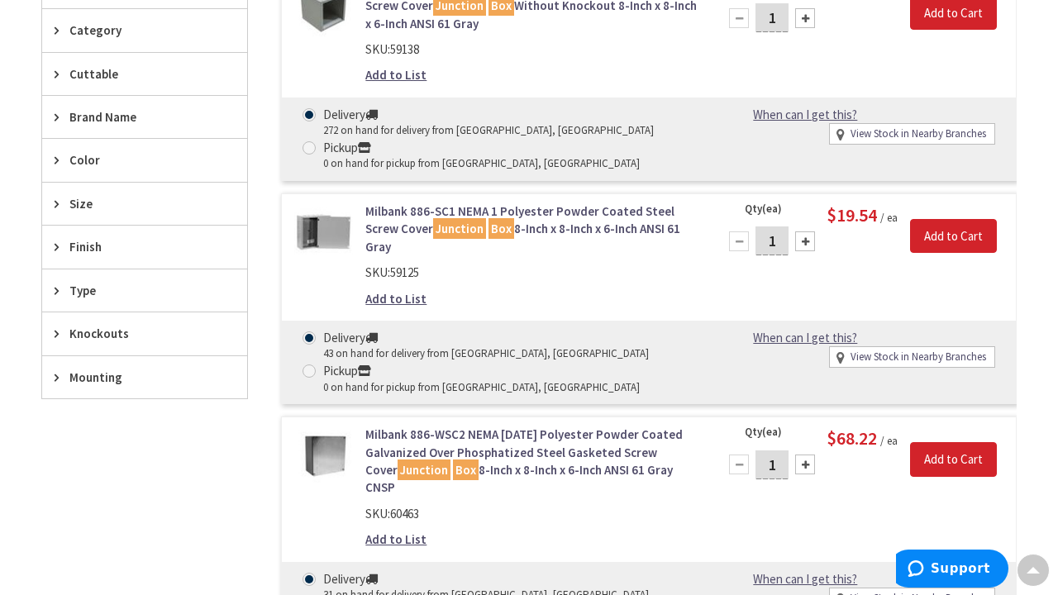
scroll to position [501, 0]
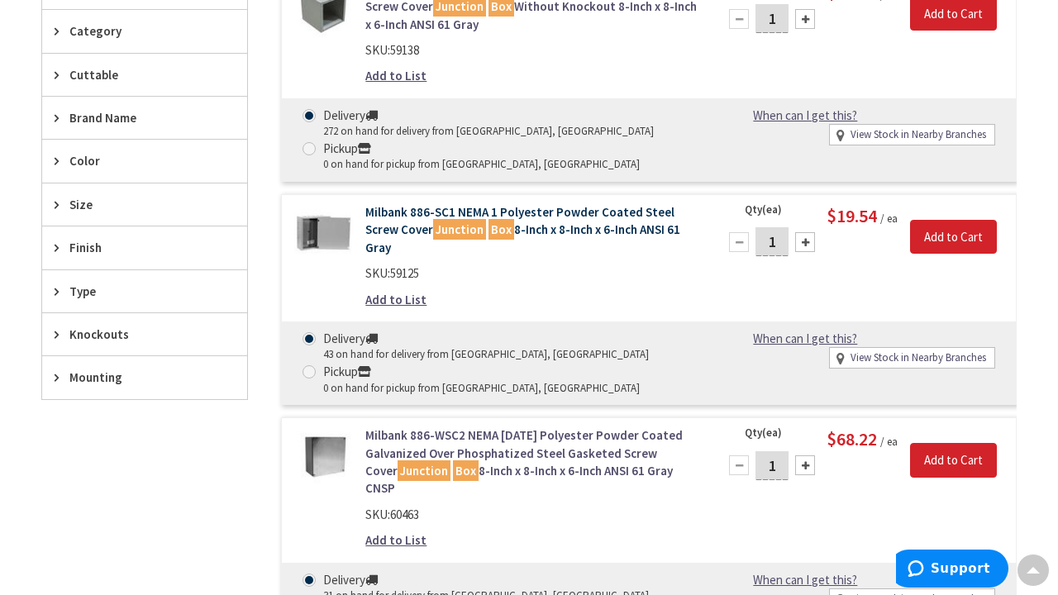
click at [384, 215] on link "Milbank 886-SC1 NEMA 1 Polyester Powder Coated Steel Screw Cover Junction Box 8…" at bounding box center [531, 229] width 332 height 53
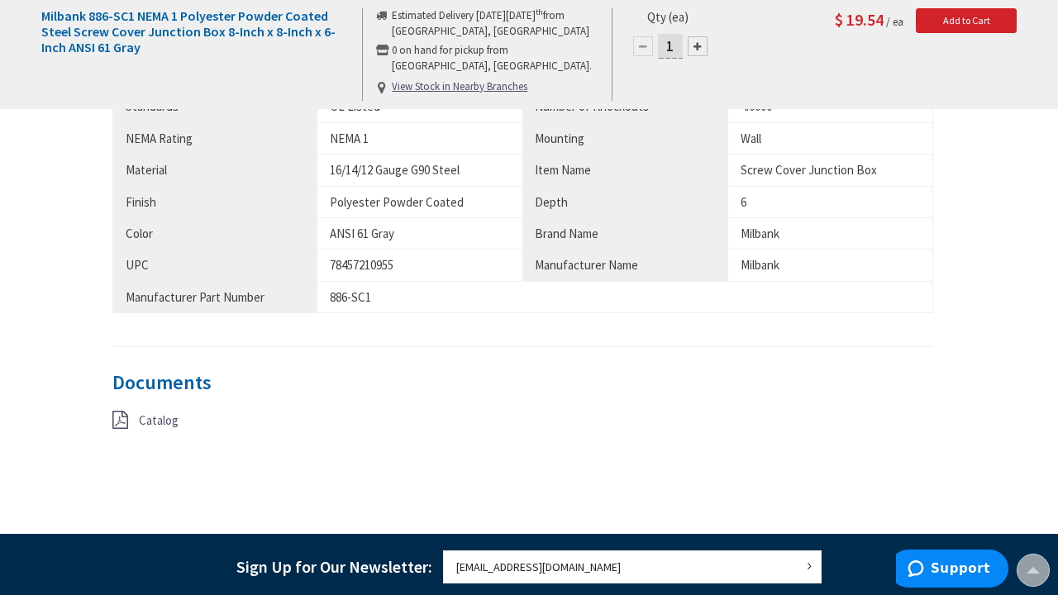
scroll to position [1108, 0]
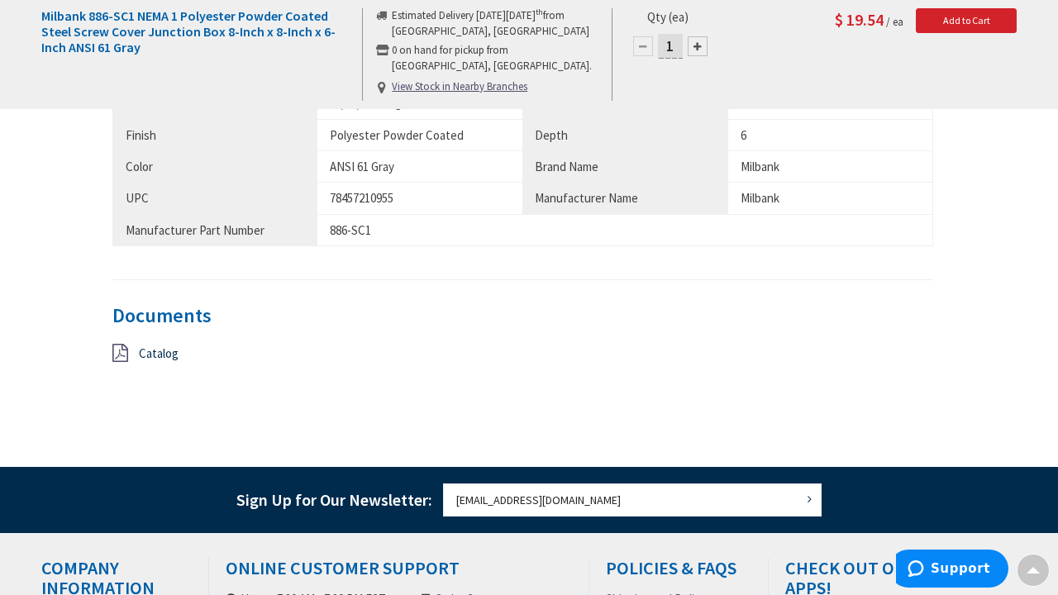
click at [157, 345] on span "Catalog" at bounding box center [159, 353] width 40 height 16
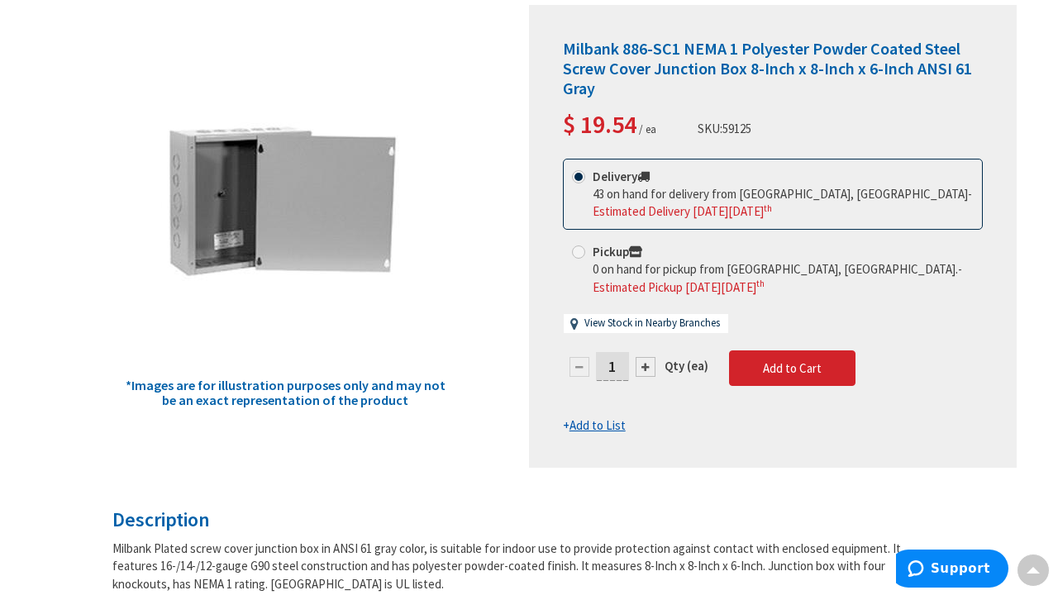
scroll to position [234, 0]
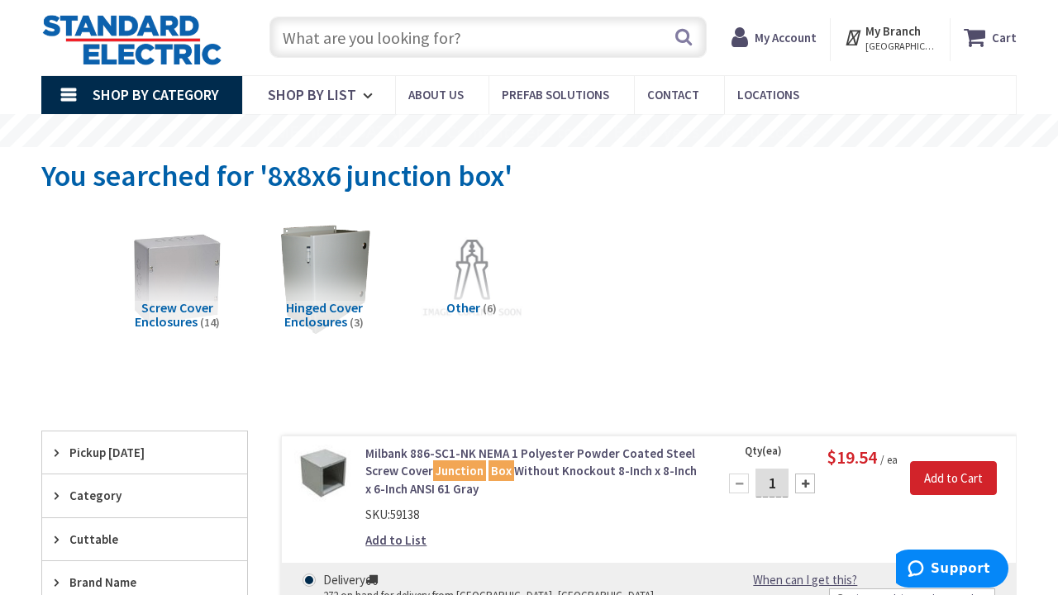
scroll to position [36, 0]
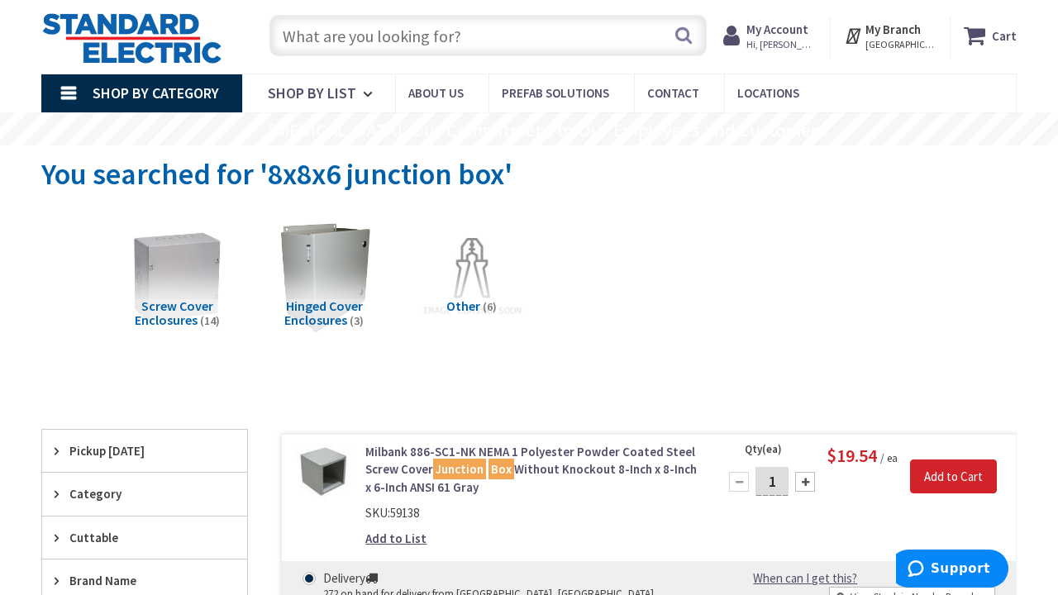
click at [187, 301] on span "Screw Cover Enclosures" at bounding box center [174, 313] width 79 height 31
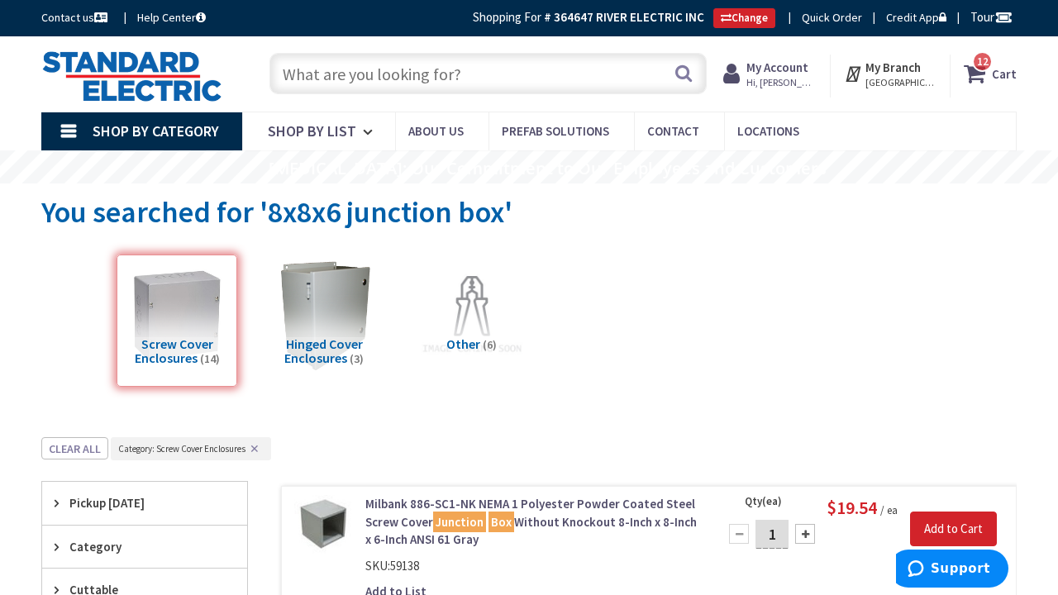
scroll to position [0, 0]
click at [350, 70] on input "text" at bounding box center [487, 73] width 437 height 41
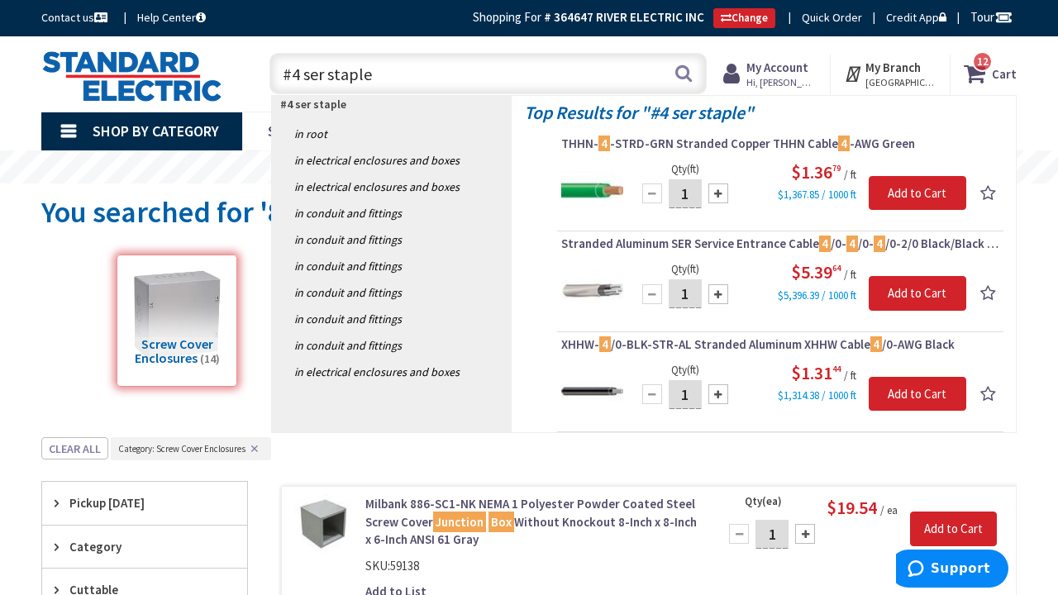
type input "#4 ser staples"
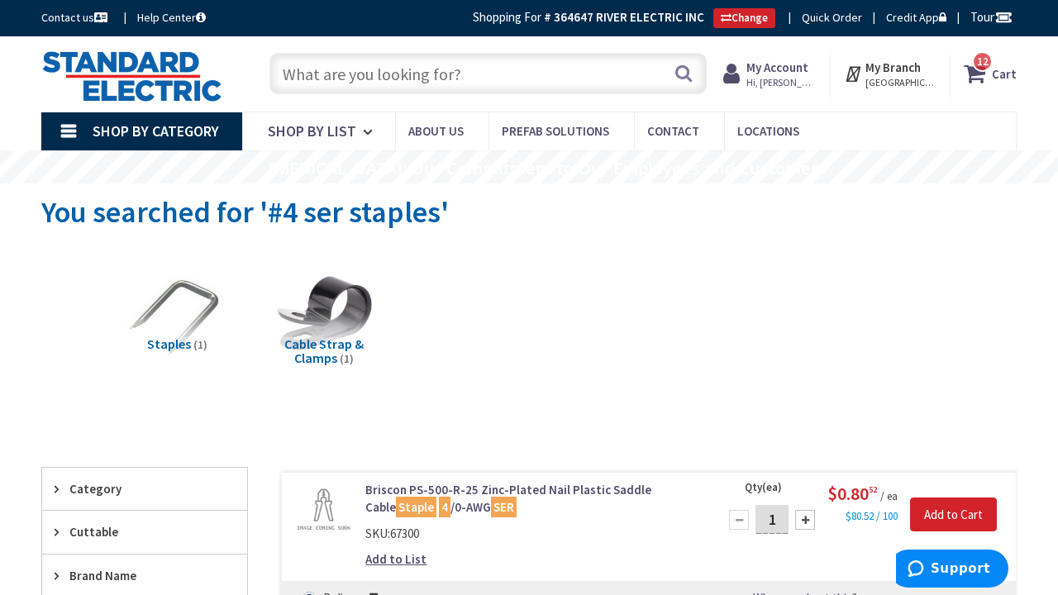
click at [336, 82] on input "text" at bounding box center [487, 73] width 437 height 41
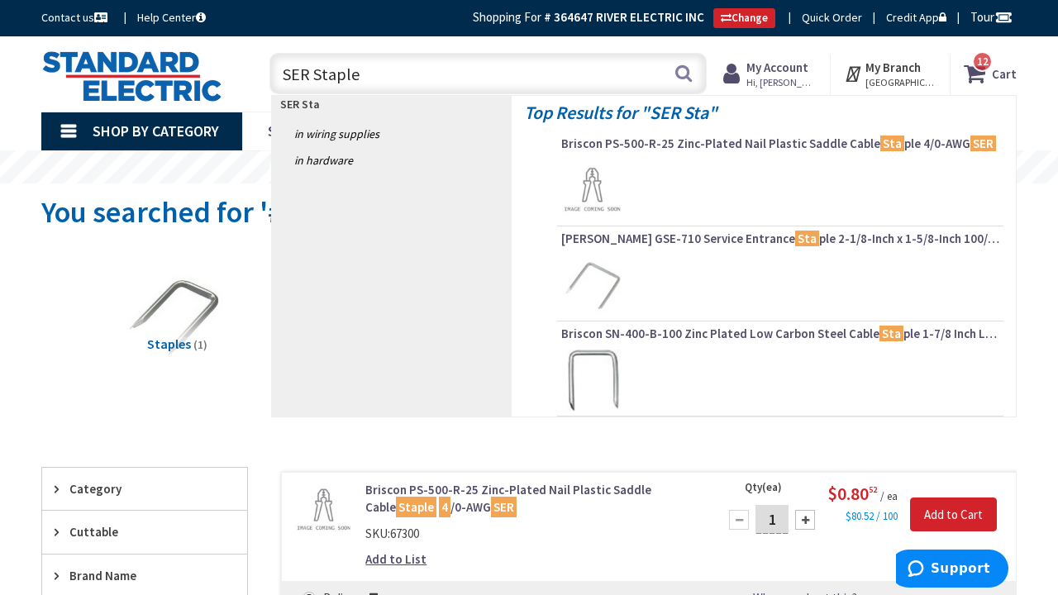
type input "SER Staples"
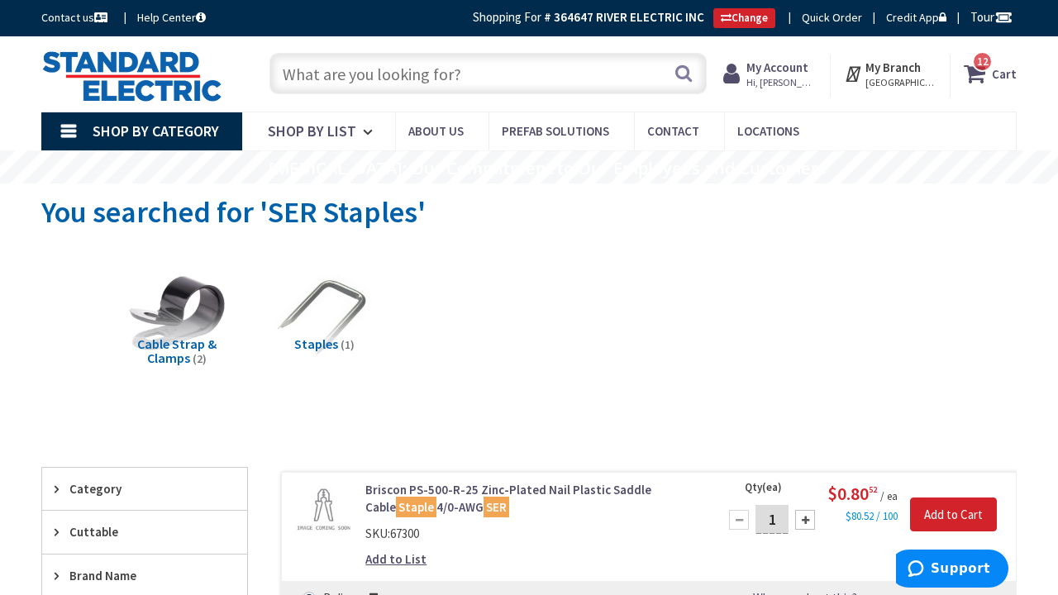
click at [348, 72] on input "text" at bounding box center [487, 73] width 437 height 41
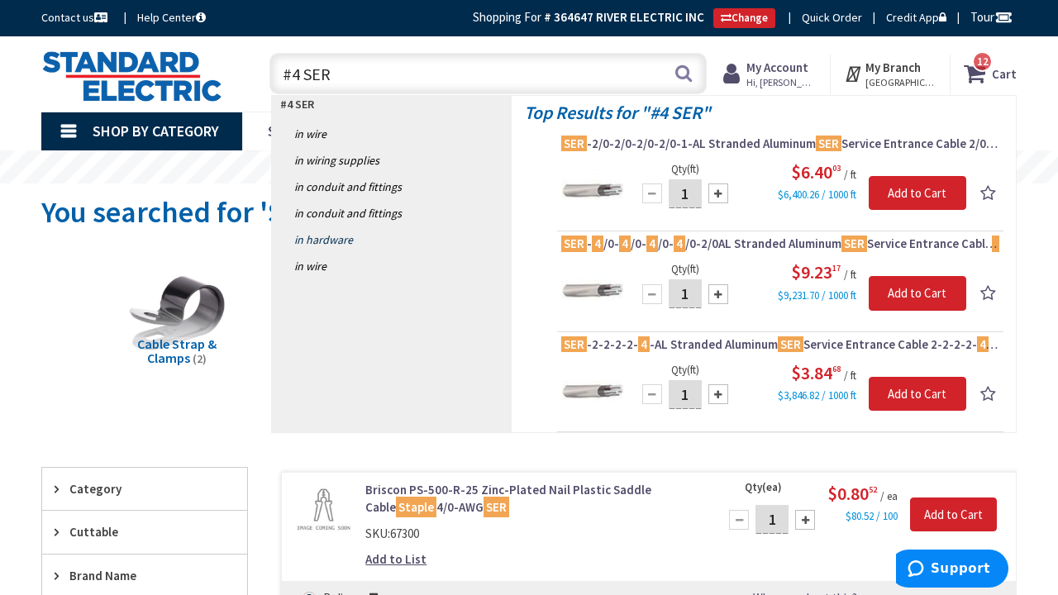
type input "#4 SER"
click at [328, 241] on link "in Hardware" at bounding box center [392, 239] width 240 height 26
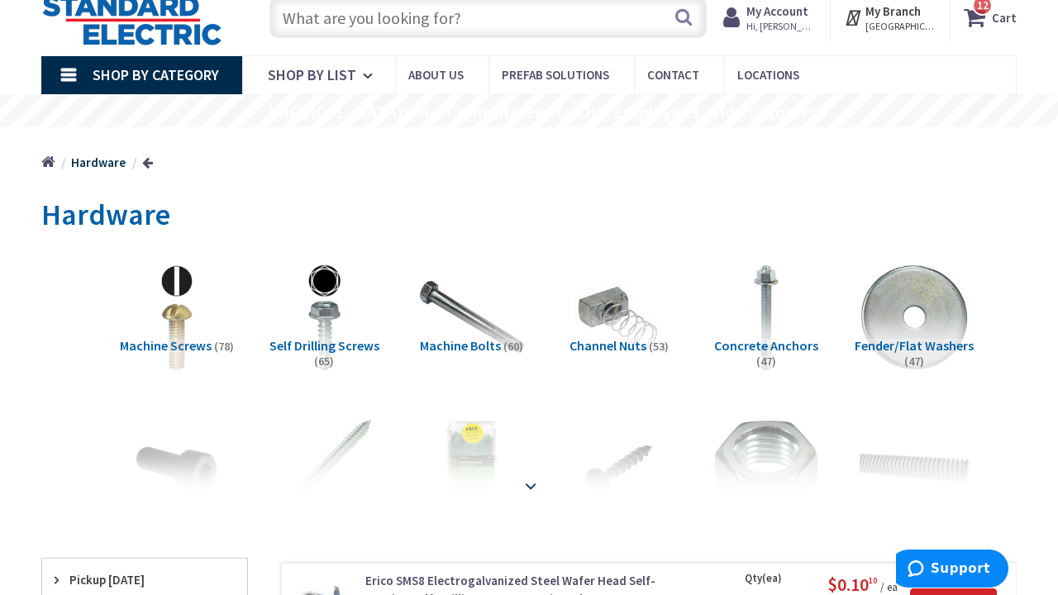
scroll to position [57, 0]
click at [536, 483] on strong at bounding box center [531, 477] width 20 height 18
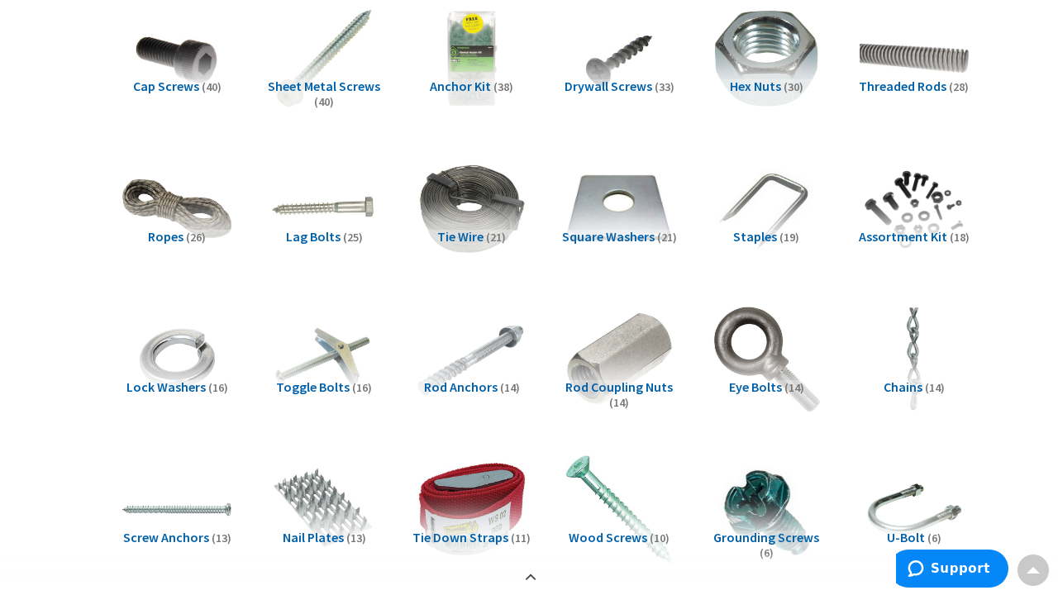
scroll to position [455, 0]
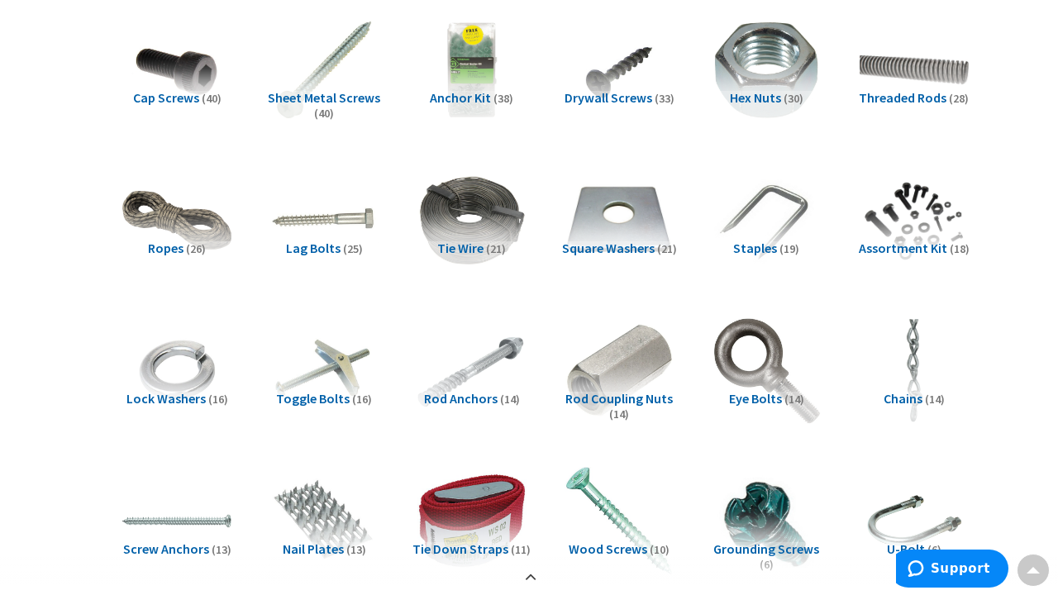
click at [767, 250] on span "Staples" at bounding box center [755, 248] width 44 height 17
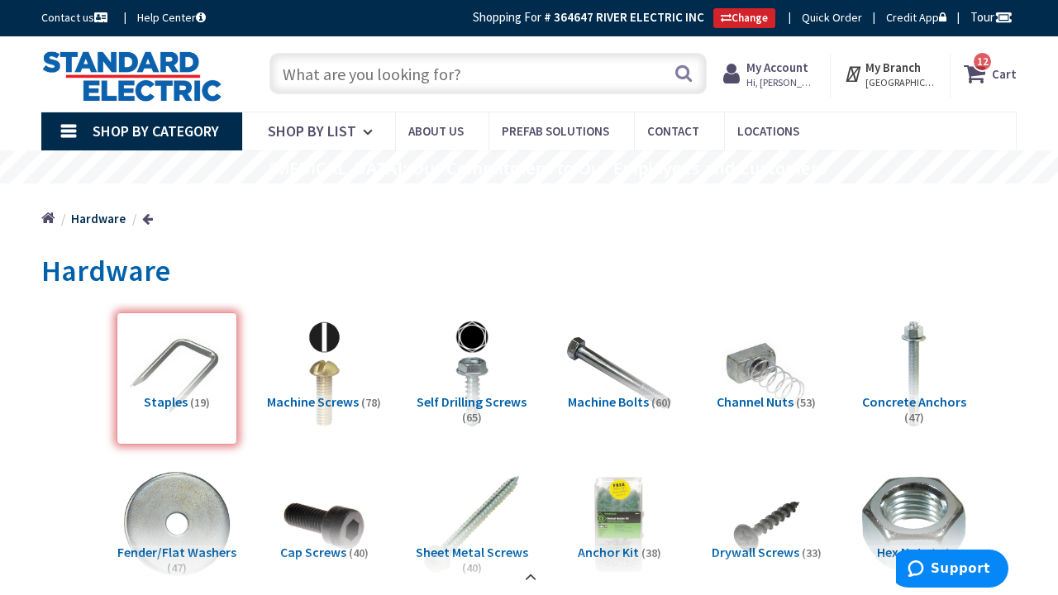
scroll to position [0, 0]
click at [323, 74] on input "text" at bounding box center [487, 73] width 437 height 41
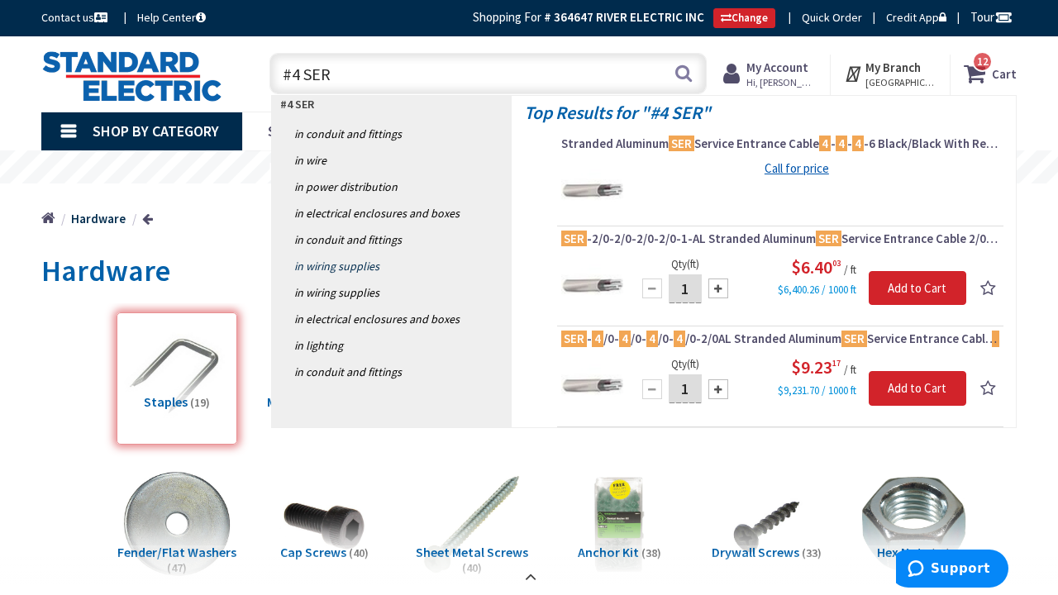
type input "#4 SER"
click at [369, 269] on link "in Wiring Supplies" at bounding box center [392, 266] width 240 height 26
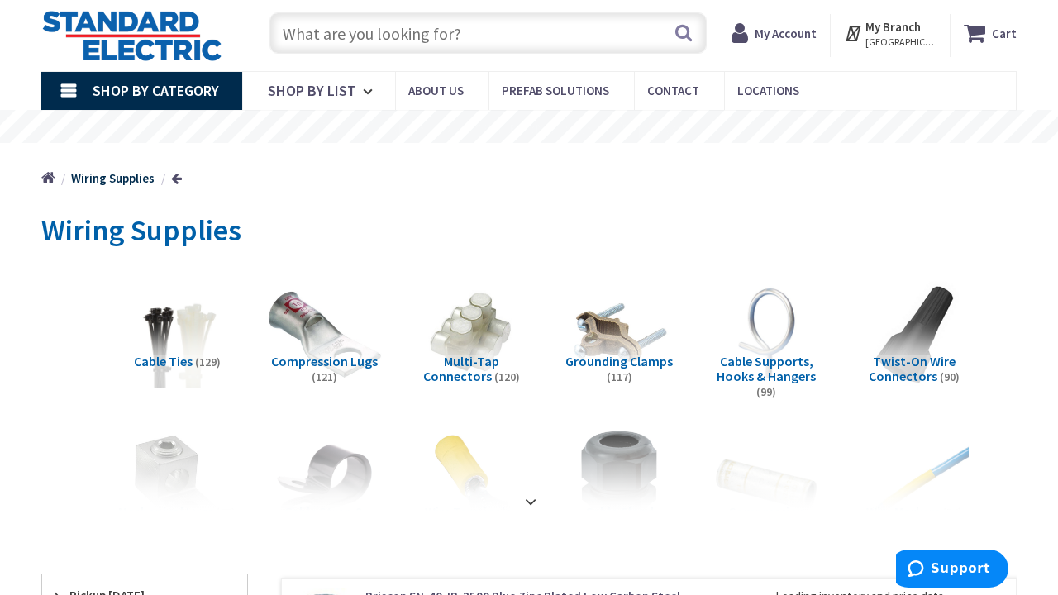
scroll to position [48, 0]
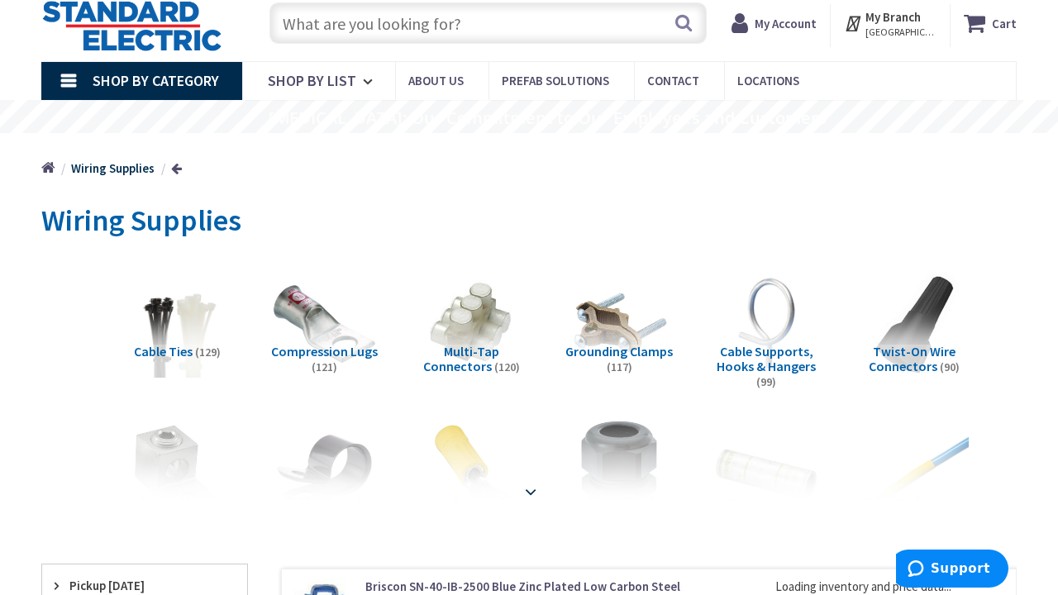
click at [526, 486] on strong at bounding box center [531, 492] width 20 height 18
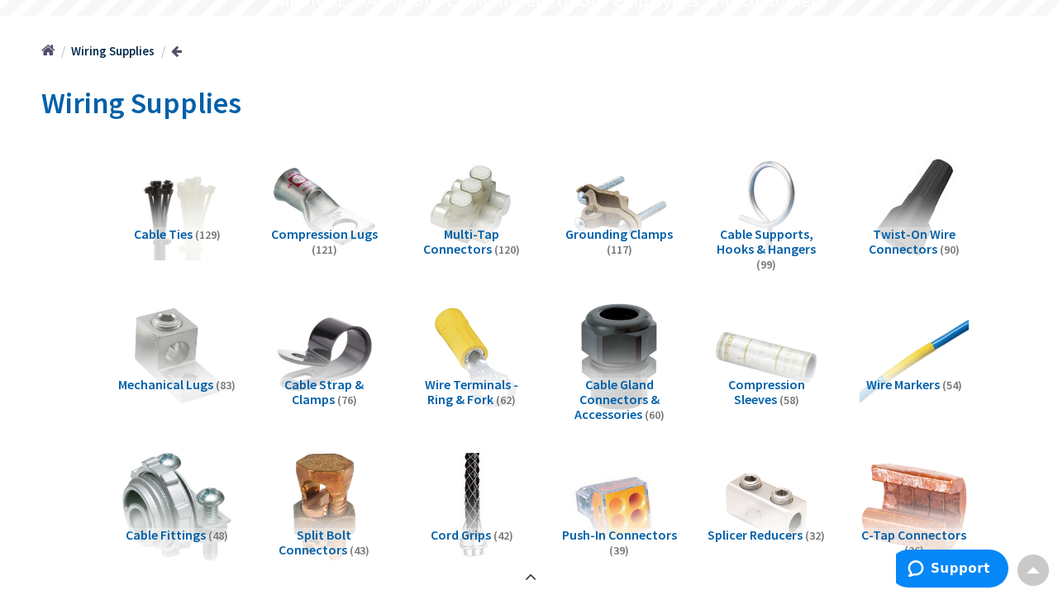
scroll to position [165, 0]
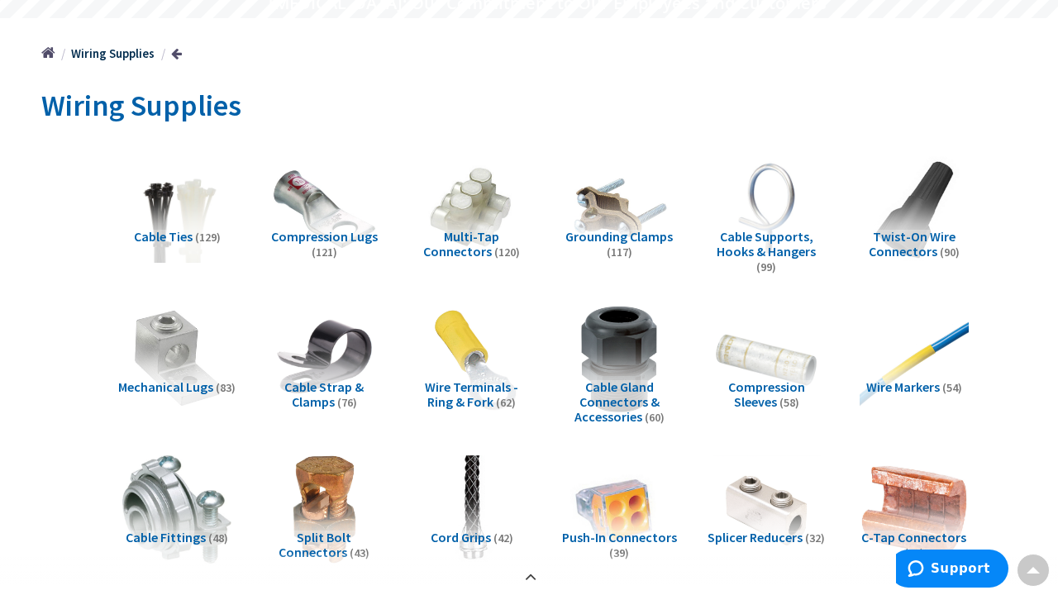
click at [335, 381] on span "Cable Strap & Clamps" at bounding box center [323, 394] width 79 height 31
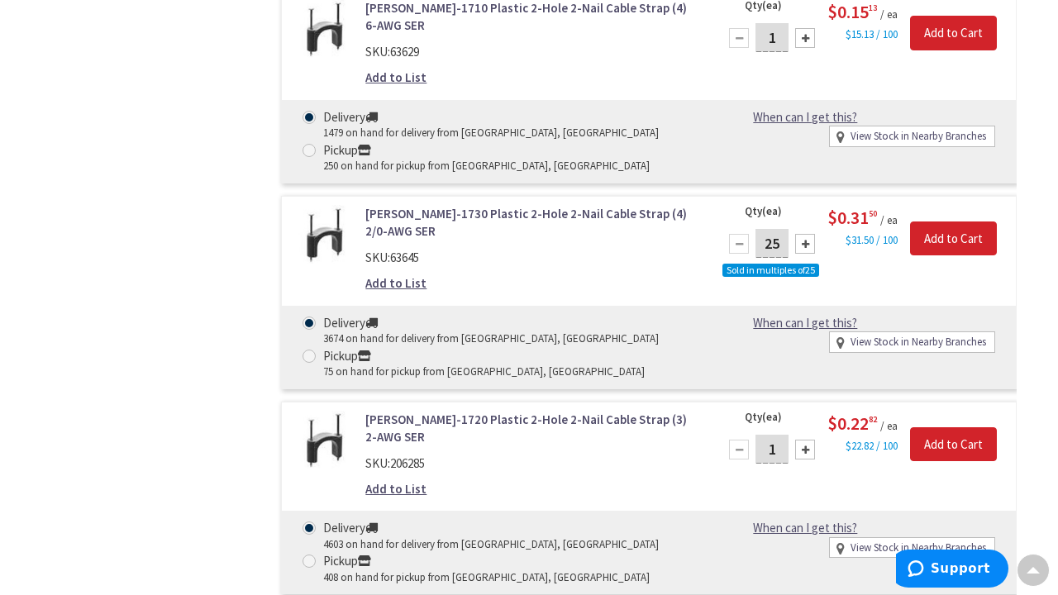
scroll to position [5120, 0]
